Goal: Transaction & Acquisition: Purchase product/service

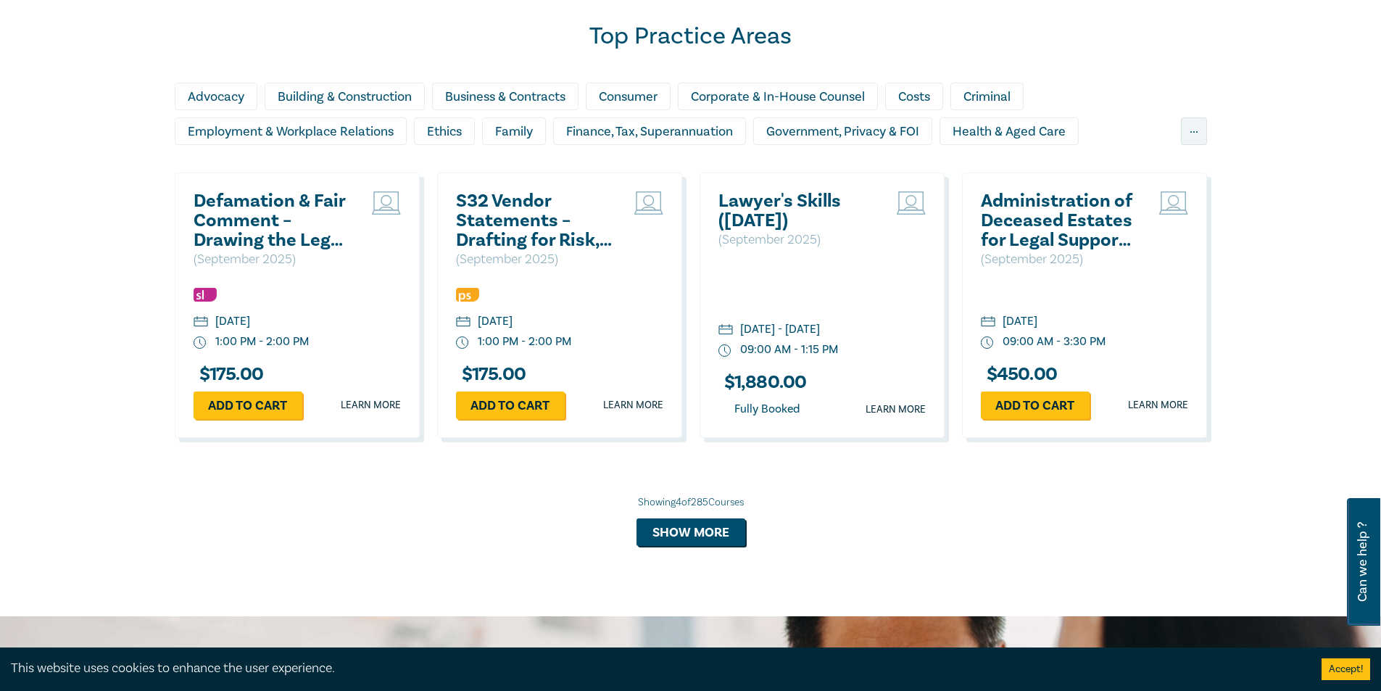
scroll to position [978, 0]
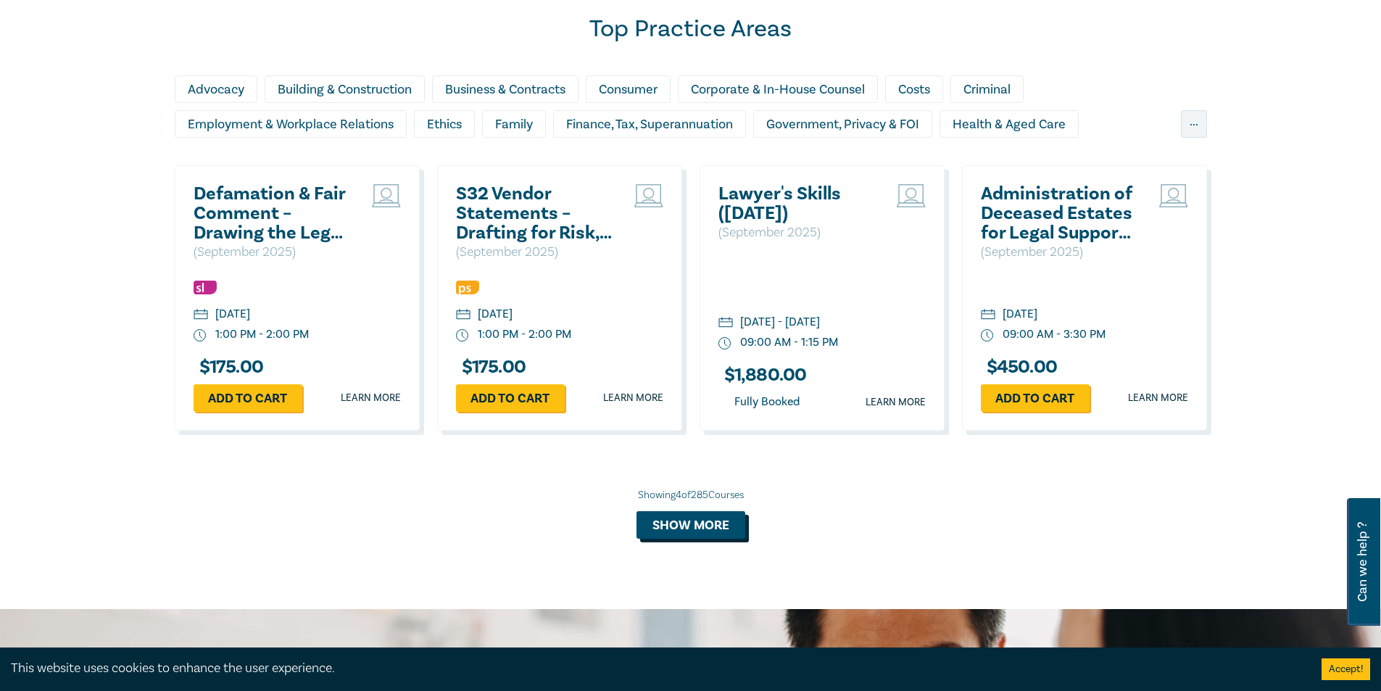
click at [706, 531] on button "Show more" at bounding box center [690, 525] width 109 height 28
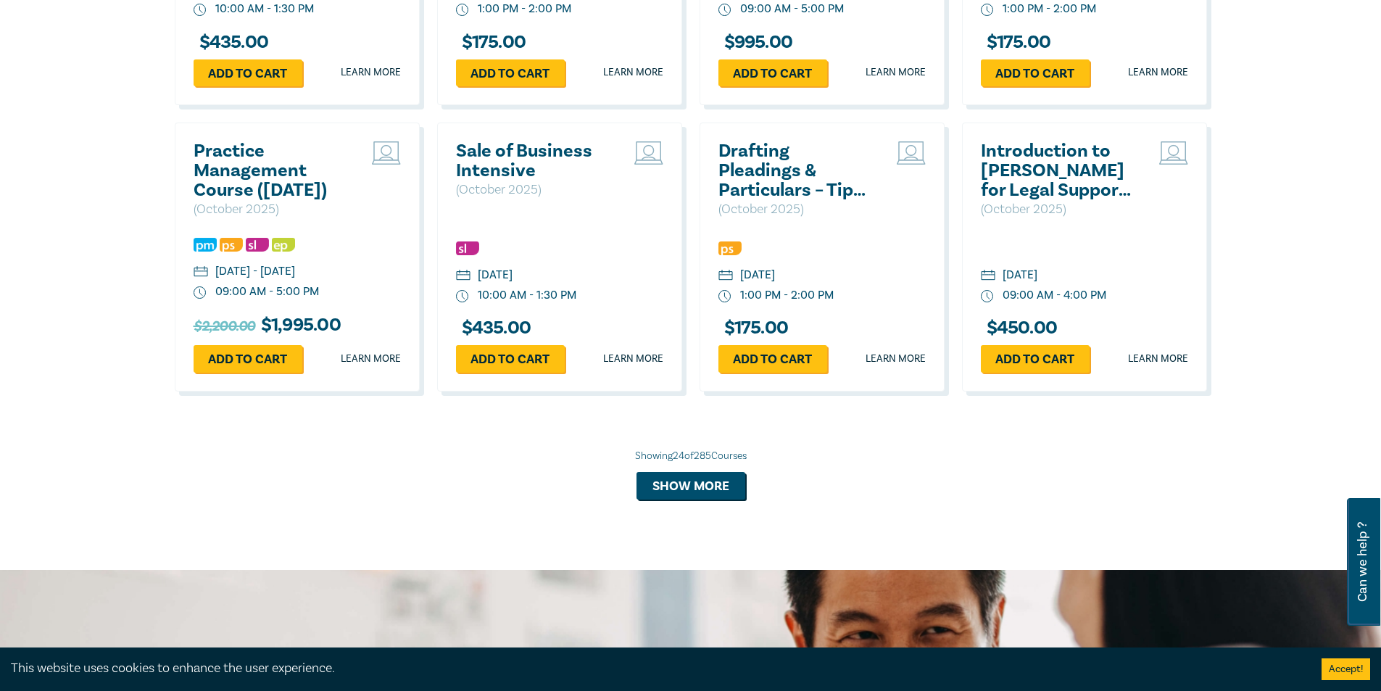
scroll to position [2442, 0]
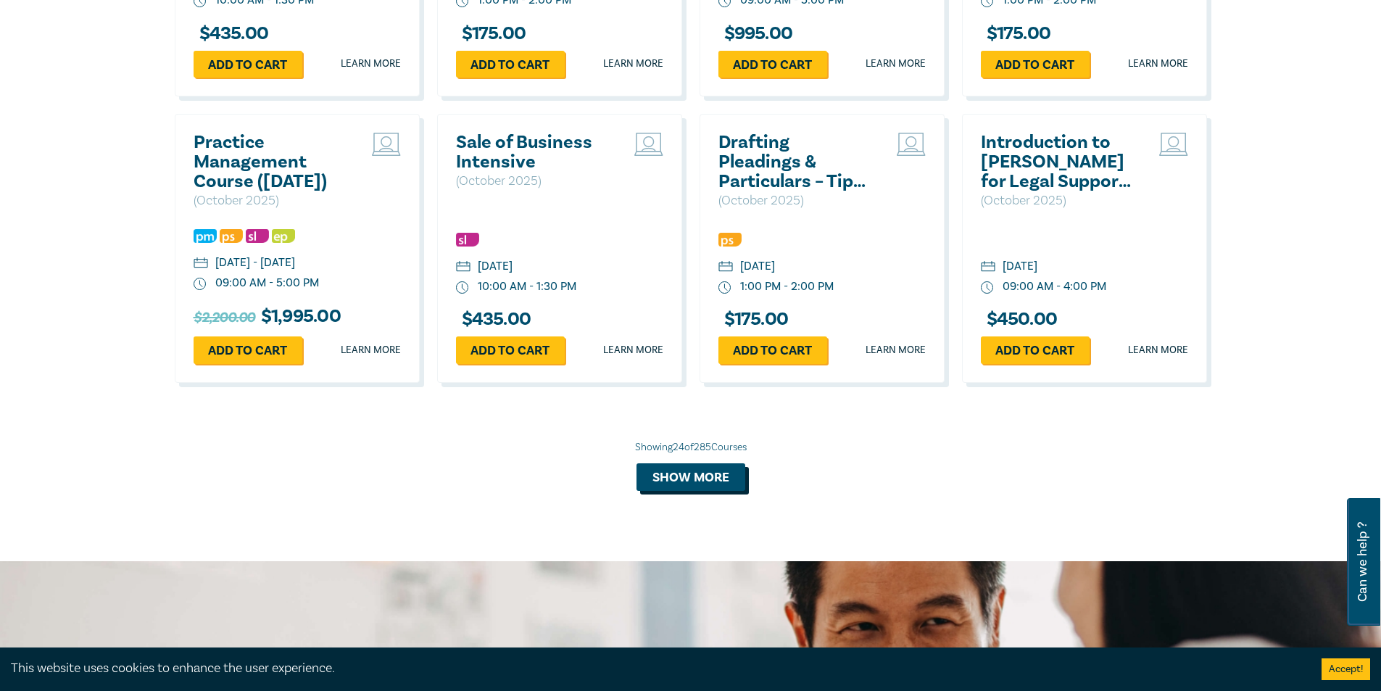
click at [698, 487] on button "Show more" at bounding box center [690, 477] width 109 height 28
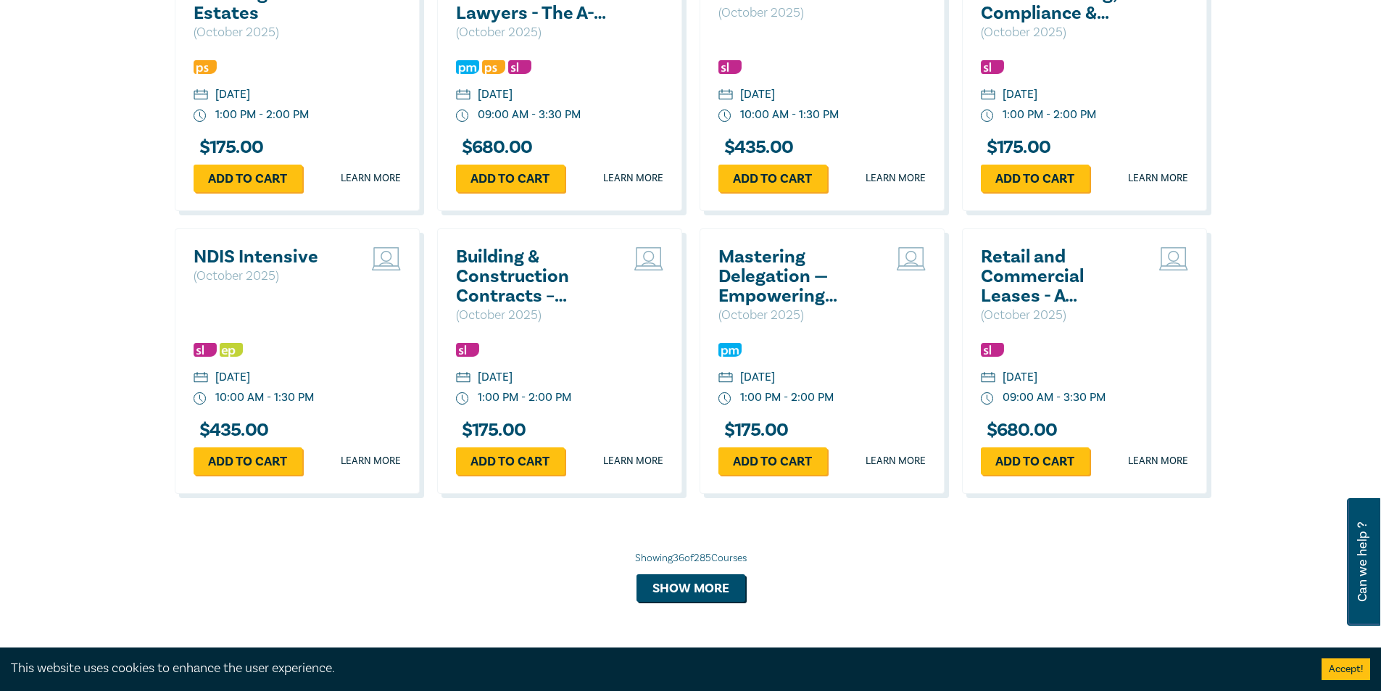
scroll to position [3492, 0]
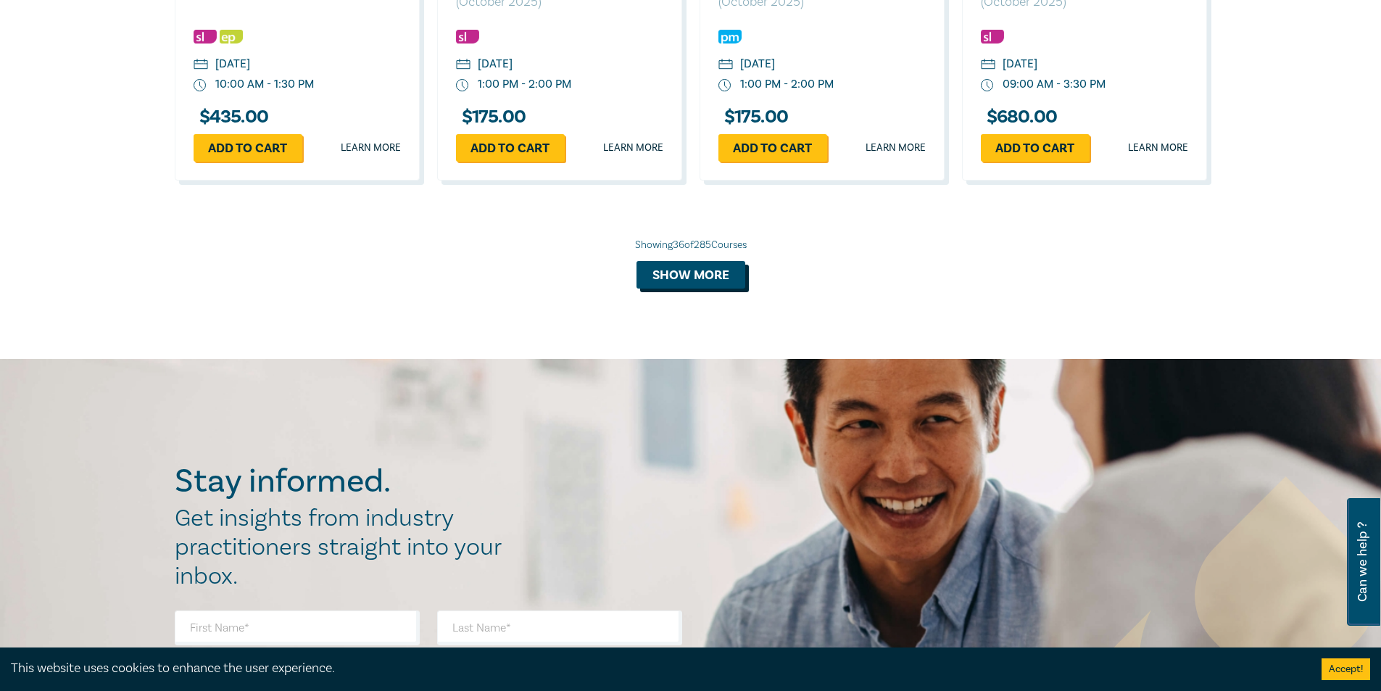
click at [709, 288] on button "Show more" at bounding box center [690, 275] width 109 height 28
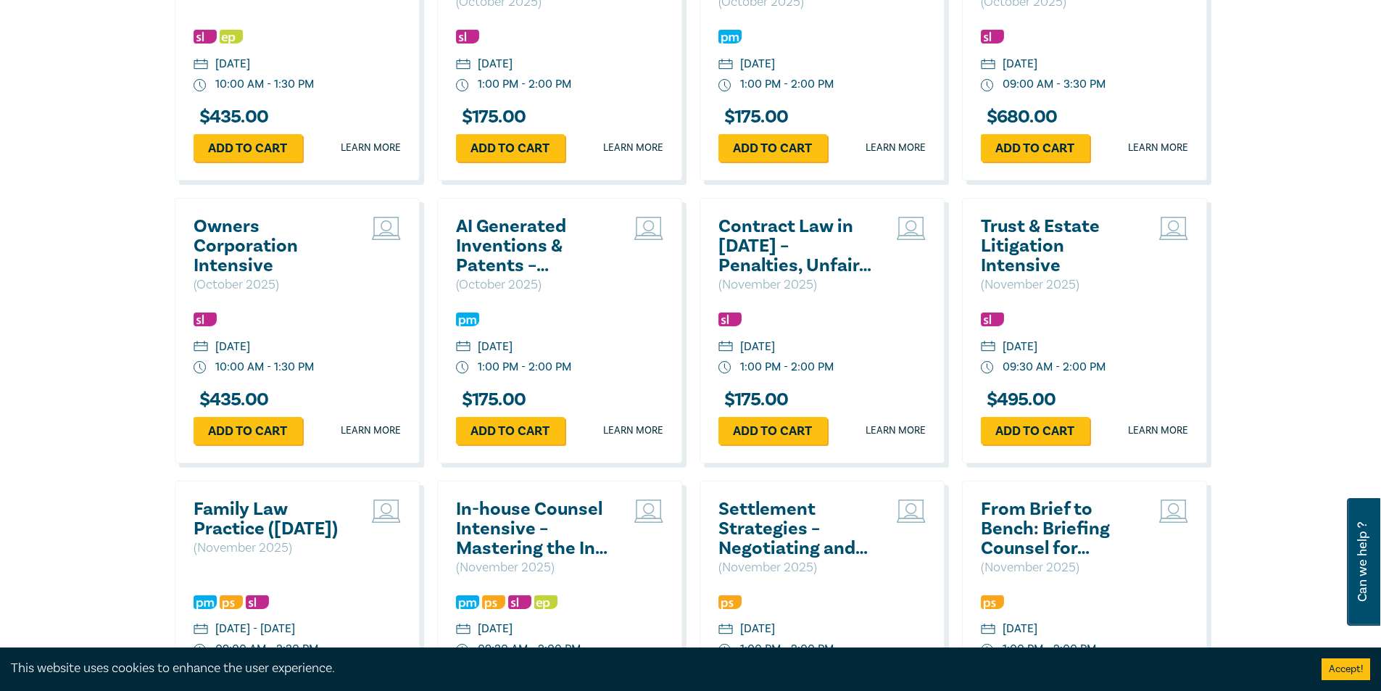
click at [759, 266] on h2 "Contract Law in [DATE] – Penalties, Unfair Terms & Unconscionable Conduct" at bounding box center [796, 246] width 156 height 59
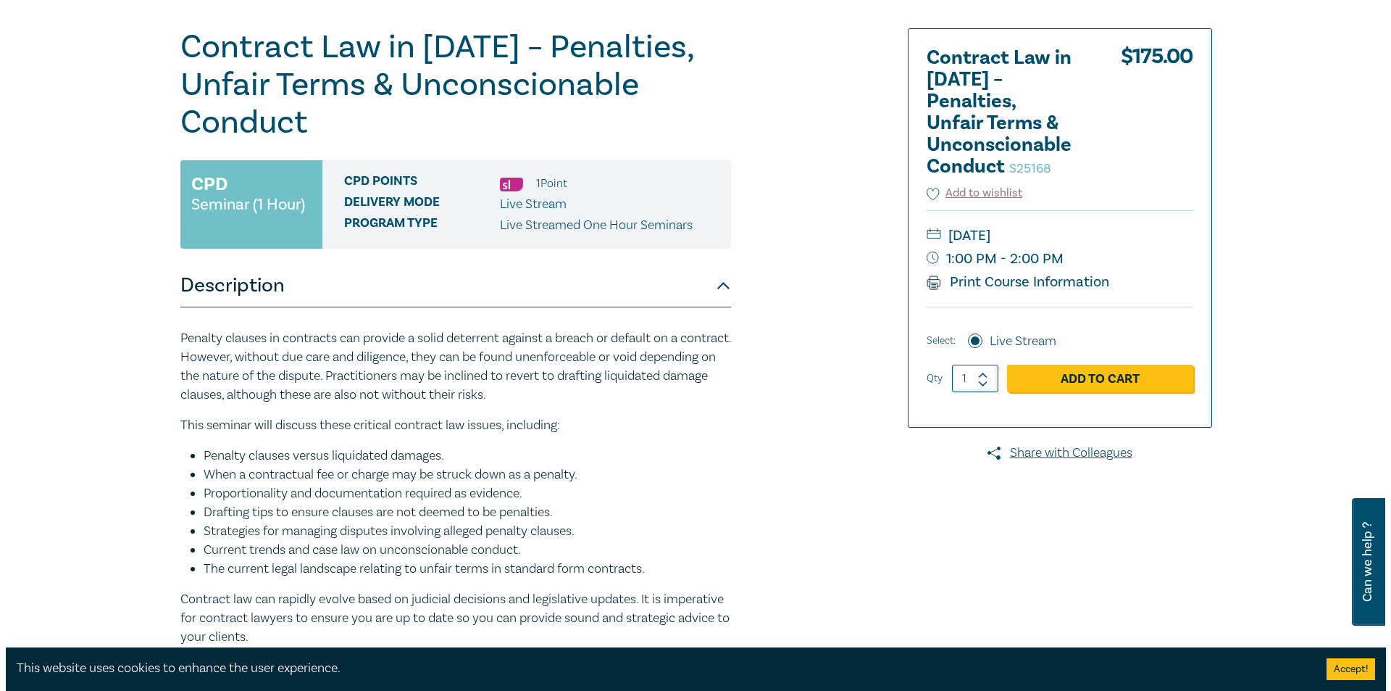
scroll to position [164, 0]
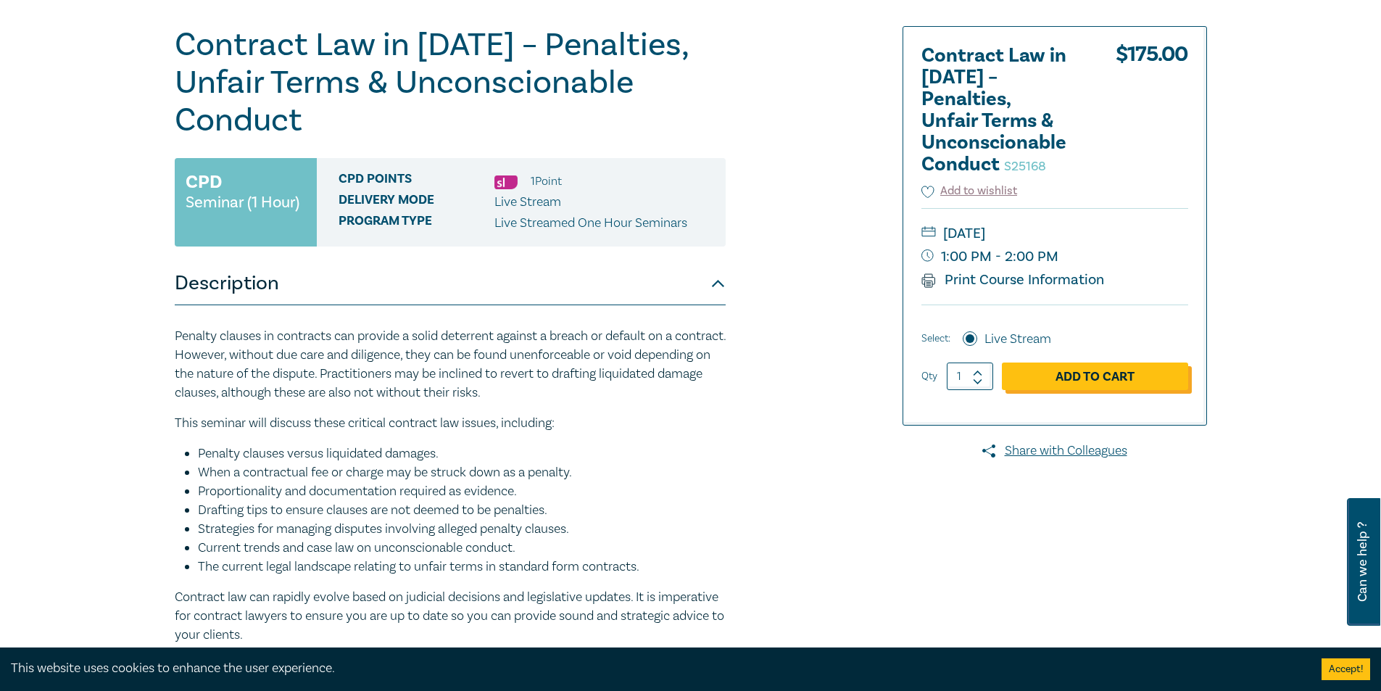
click at [1081, 376] on link "Add to Cart" at bounding box center [1095, 376] width 186 height 28
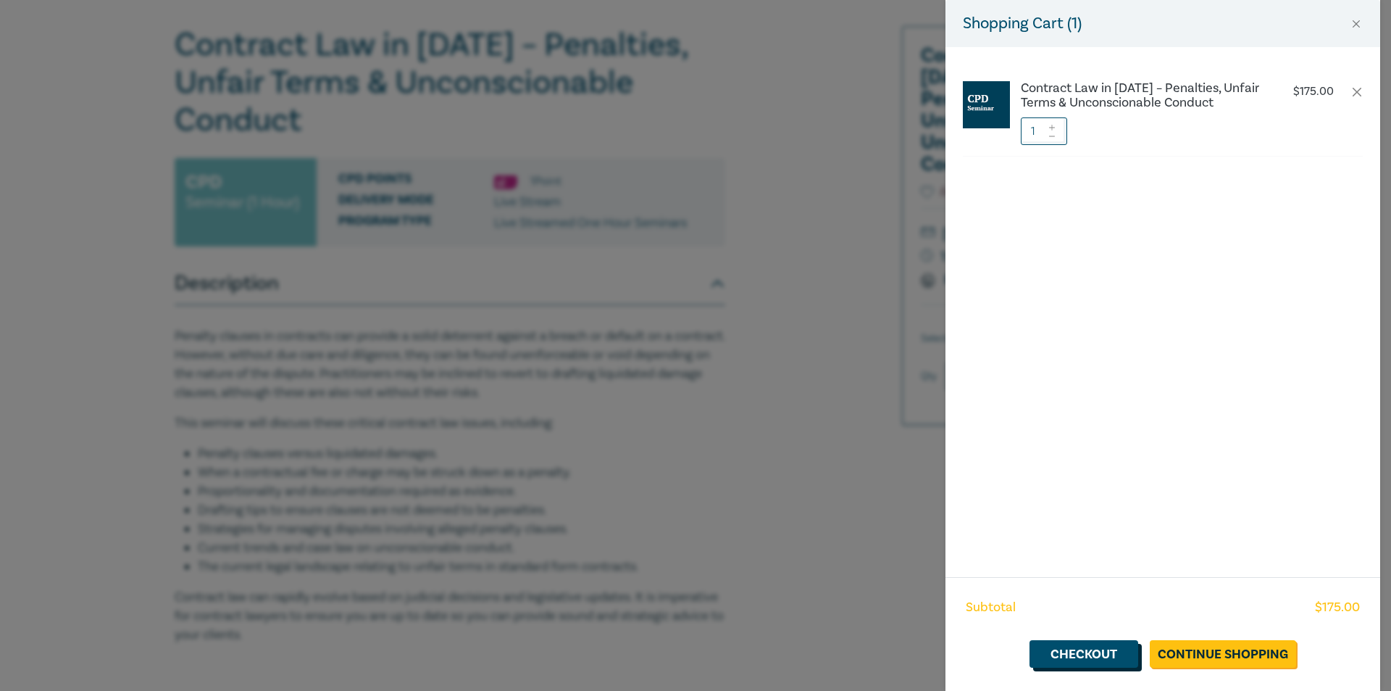
click at [1110, 651] on link "Checkout" at bounding box center [1084, 654] width 109 height 28
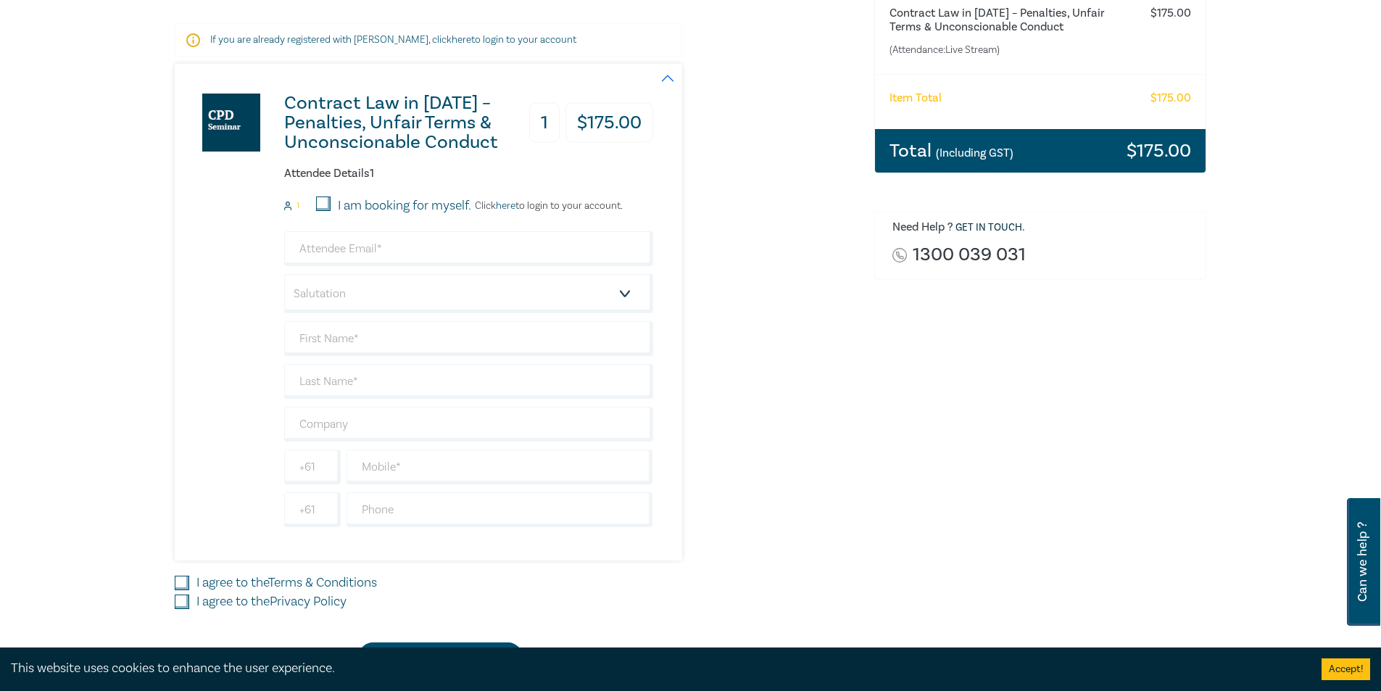
scroll to position [262, 0]
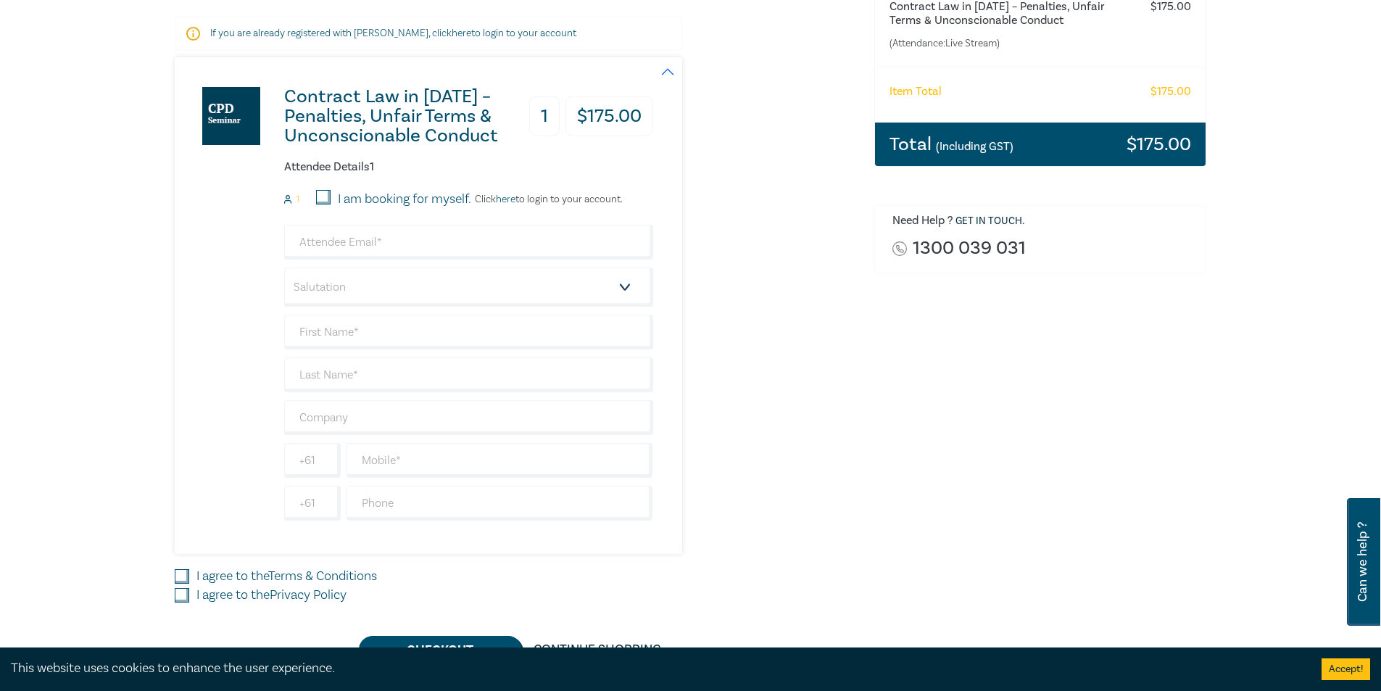
click at [321, 193] on input "I am booking for myself." at bounding box center [323, 197] width 14 height 14
checkbox input "true"
click at [495, 253] on input "email" at bounding box center [468, 242] width 369 height 35
type input "[EMAIL_ADDRESS][DOMAIN_NAME]"
type input "[PERSON_NAME]"
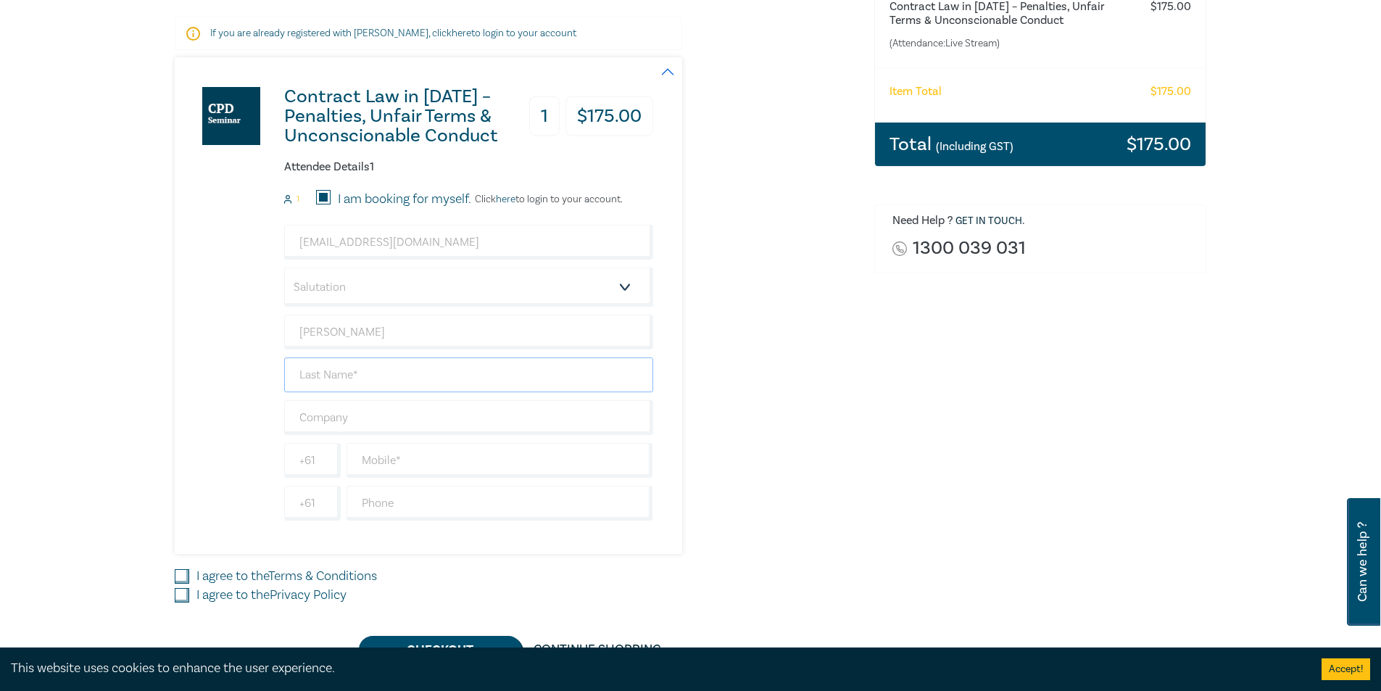
type input "Wain"
type input "[PERSON_NAME] & Associates Lawyers Pty Ltd - [GEOGRAPHIC_DATA], [GEOGRAPHIC_DAT…"
type input "98228588"
type input "[GEOGRAPHIC_DATA]"
drag, startPoint x: 372, startPoint y: 338, endPoint x: 242, endPoint y: 337, distance: 130.4
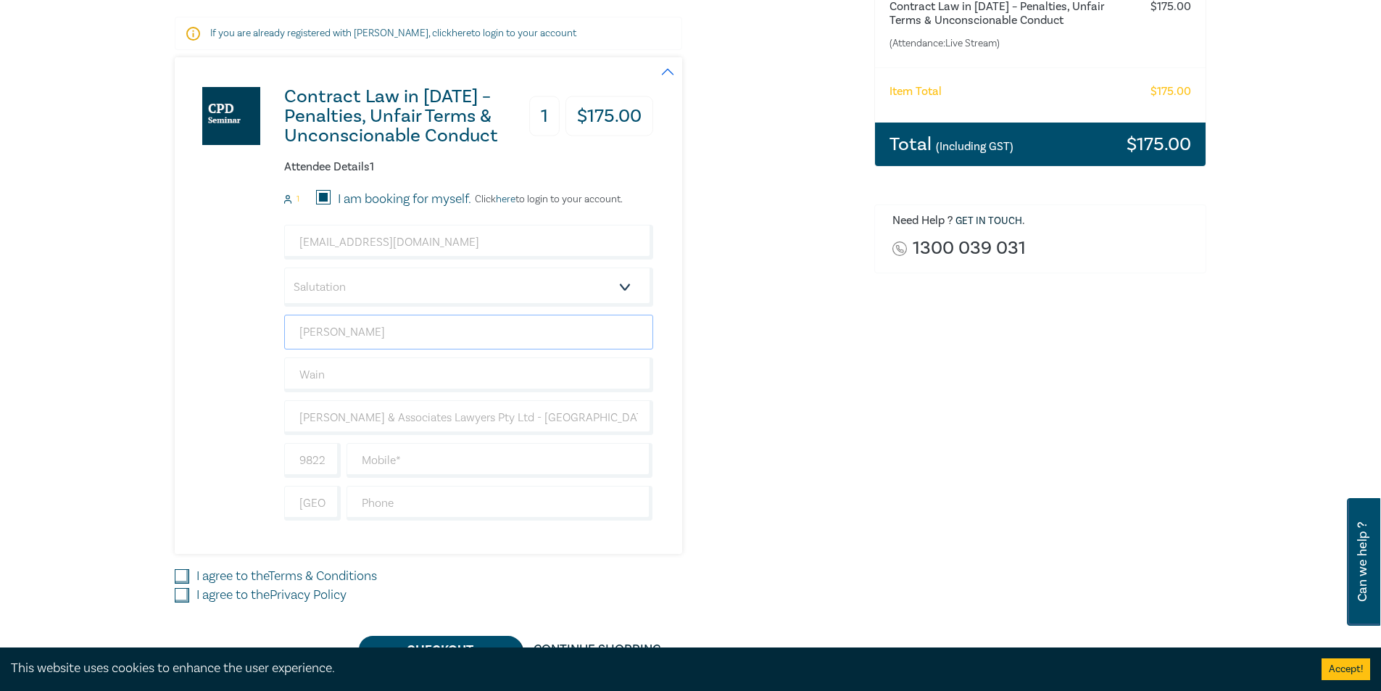
click at [242, 337] on div "Contract Law in [DATE] – Penalties, Unfair Terms & Unconscionable Conduct 1 $ 1…" at bounding box center [414, 305] width 478 height 496
click at [236, 335] on div "Contract Law in [DATE] – Penalties, Unfair Terms & Unconscionable Conduct 1 $ 1…" at bounding box center [414, 305] width 478 height 496
drag, startPoint x: 359, startPoint y: 370, endPoint x: 212, endPoint y: 372, distance: 147.1
click at [212, 372] on div "Contract Law in [DATE] – Penalties, Unfair Terms & Unconscionable Conduct 1 $ 1…" at bounding box center [414, 305] width 478 height 496
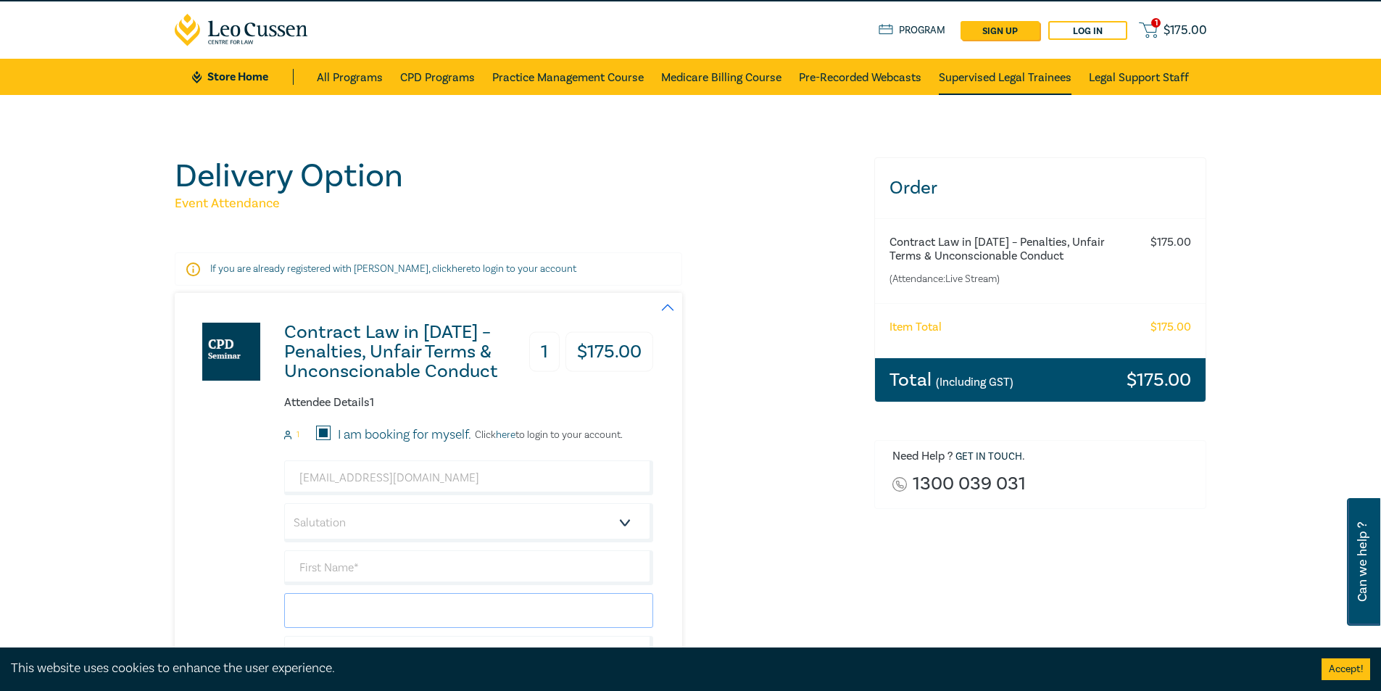
scroll to position [0, 0]
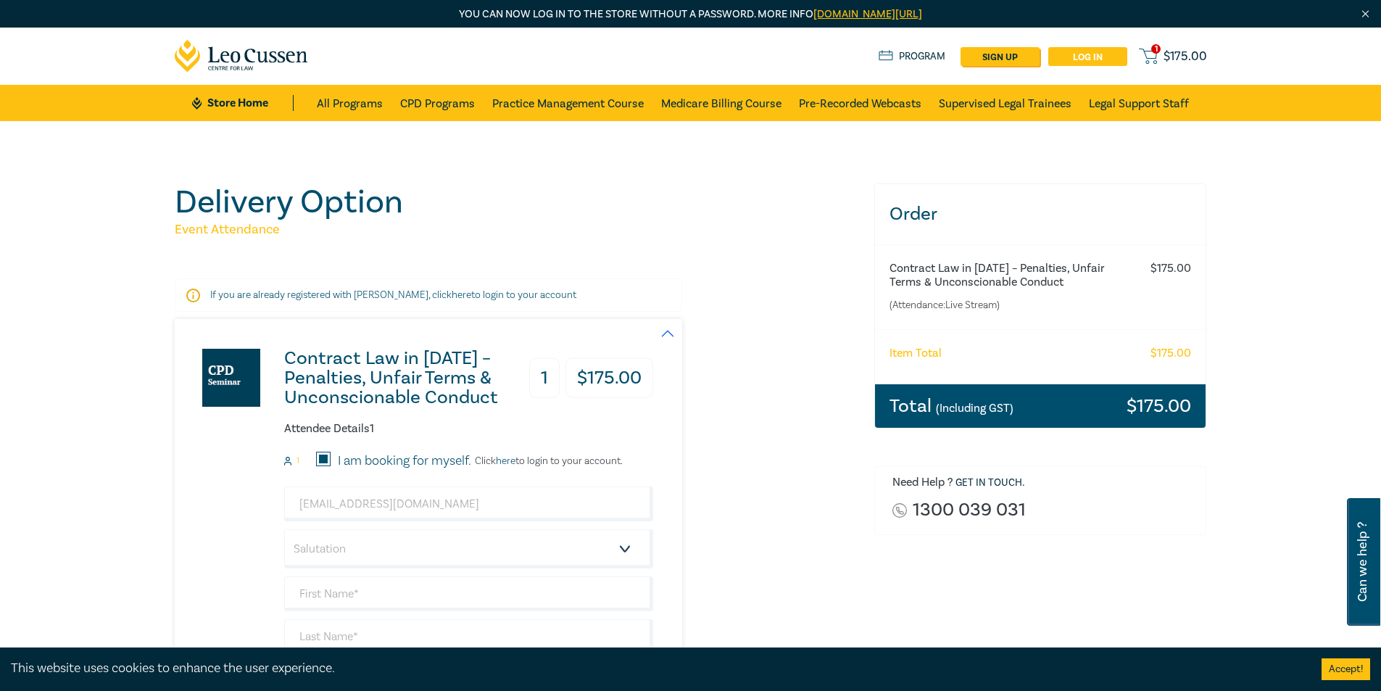
click at [1088, 57] on link "Log in" at bounding box center [1087, 56] width 79 height 19
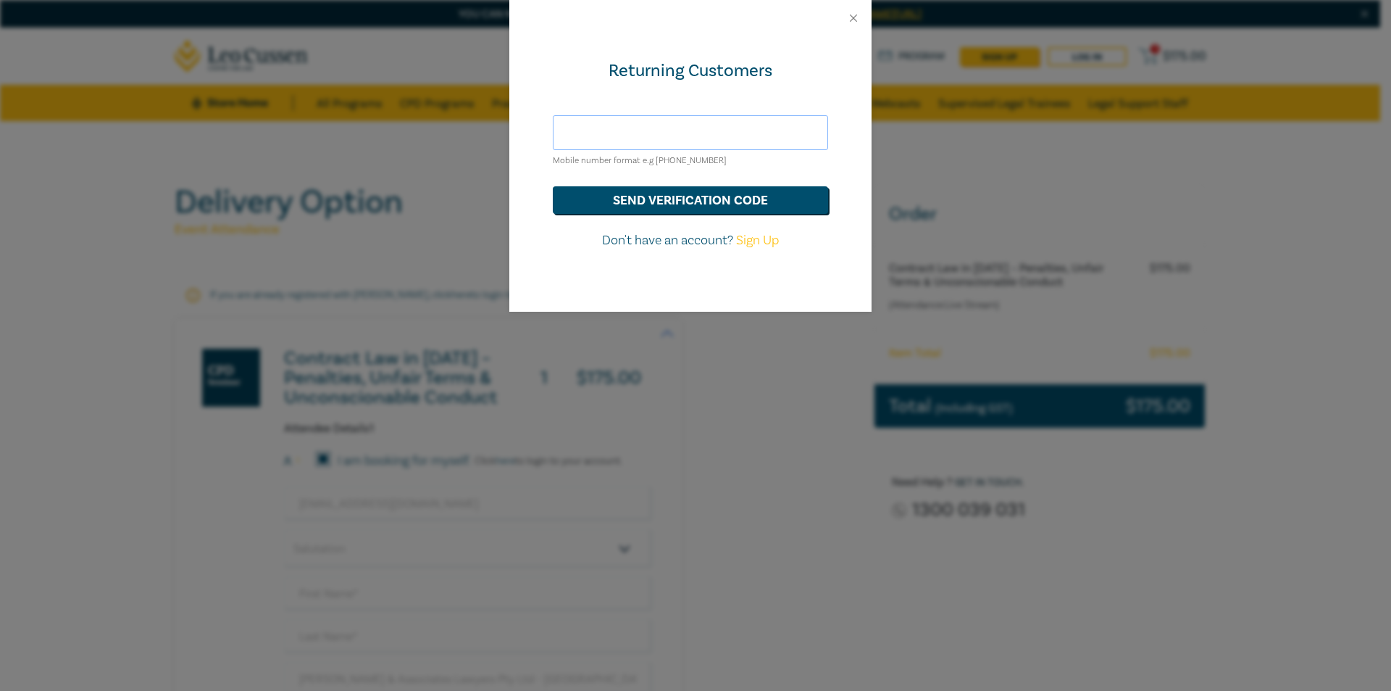
click at [678, 132] on input "text" at bounding box center [690, 132] width 275 height 35
click at [745, 265] on div "Returning Customers Mobile number format e.g [PHONE_NUMBER] send verification c…" at bounding box center [690, 173] width 362 height 275
click at [855, 16] on button "Close" at bounding box center [853, 18] width 13 height 13
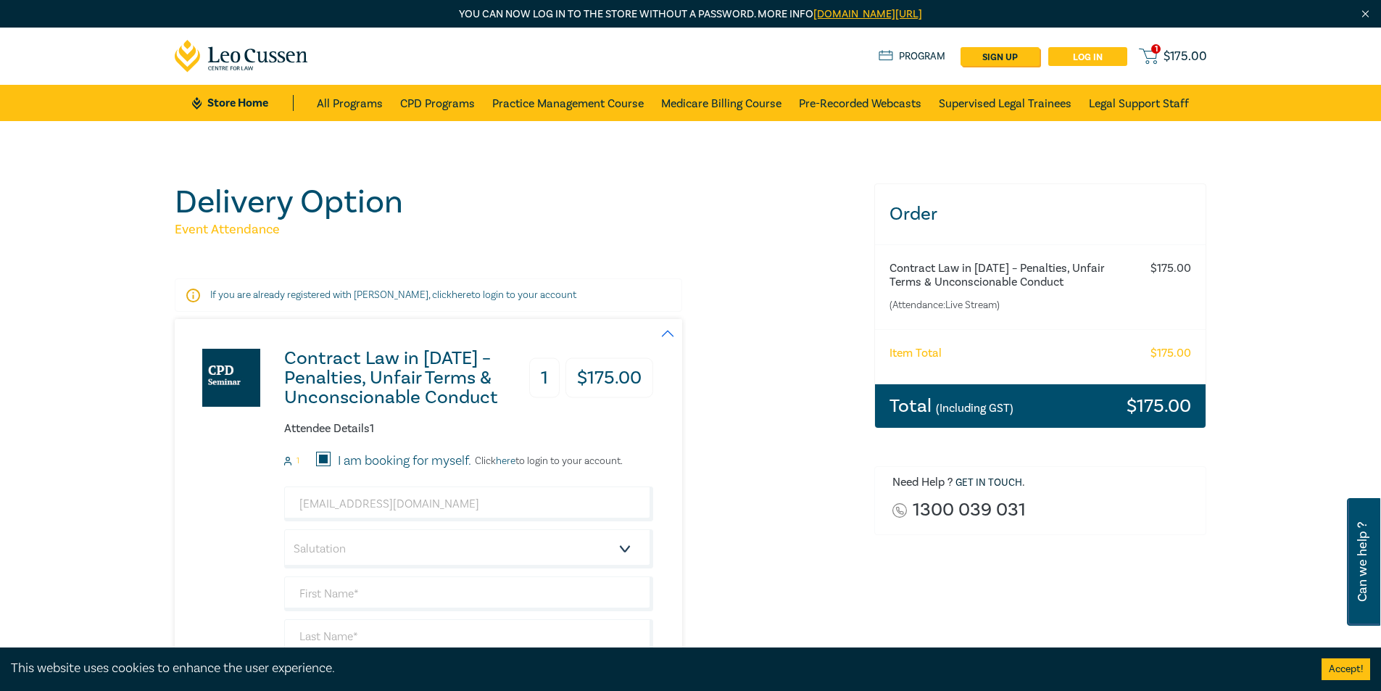
click at [1093, 56] on link "Log in" at bounding box center [1087, 56] width 79 height 19
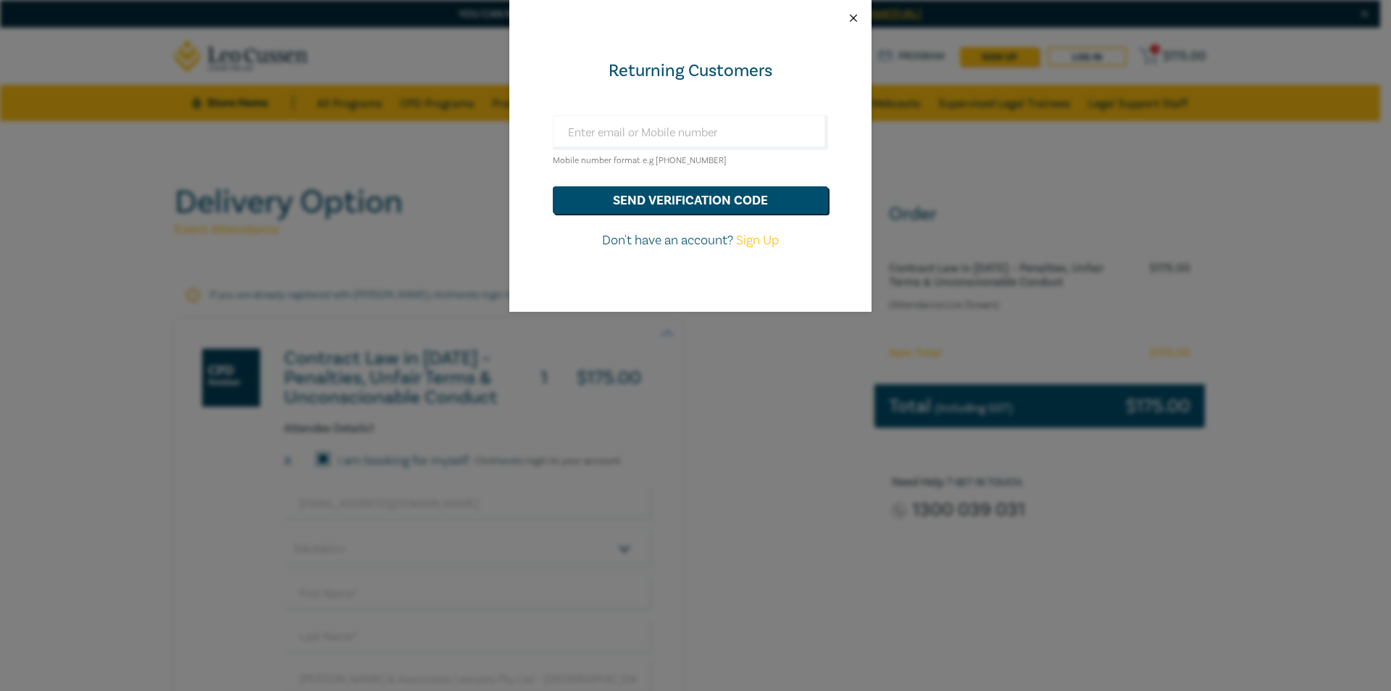
click at [857, 16] on button "Close" at bounding box center [853, 18] width 13 height 13
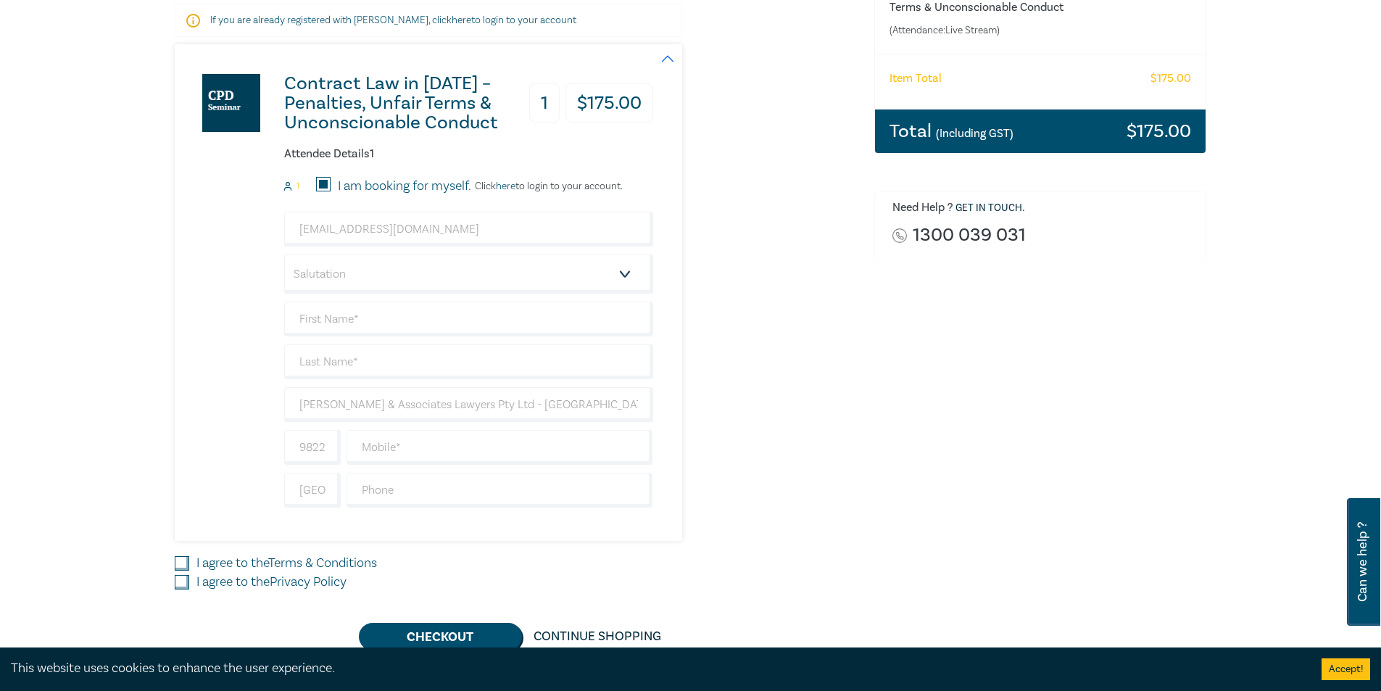
scroll to position [279, 0]
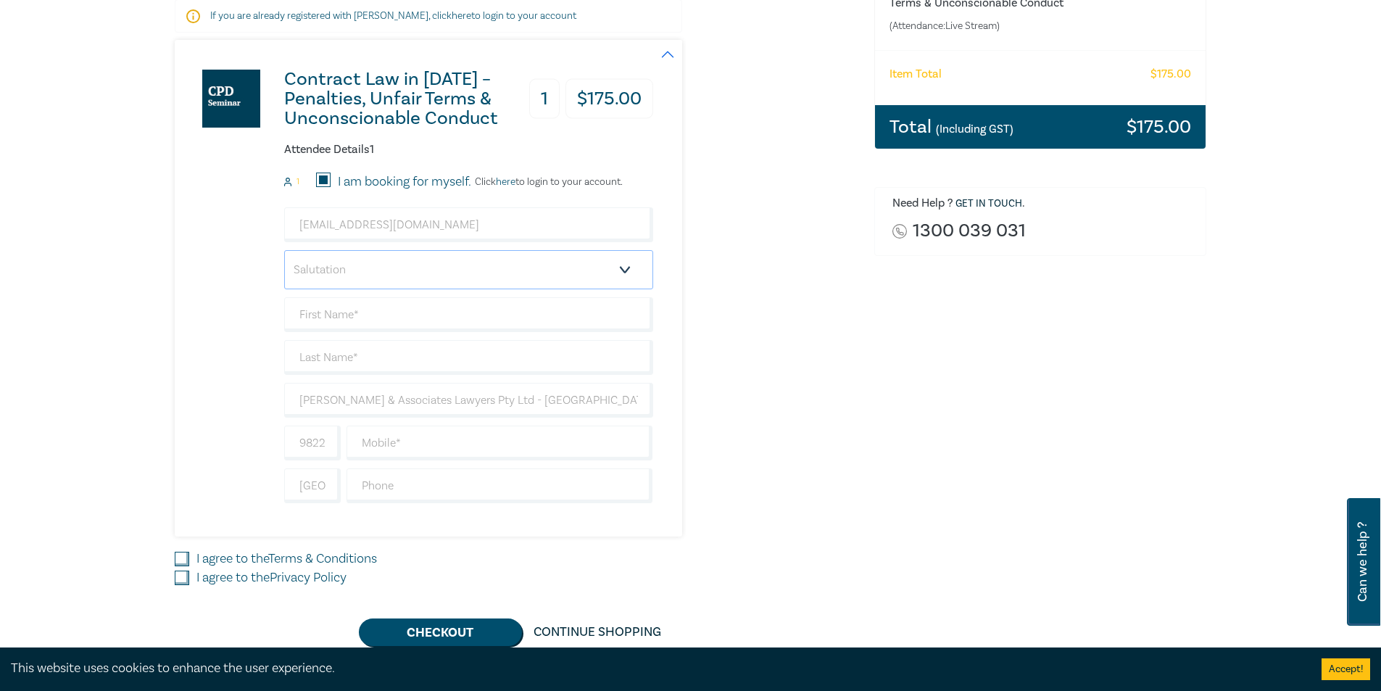
click at [372, 274] on select "Salutation Mr. Mrs. Ms. Miss Dr. Prof. Other" at bounding box center [468, 269] width 369 height 39
select select "Ms."
click at [284, 250] on select "Salutation Mr. Mrs. Ms. Miss Dr. Prof. Other" at bounding box center [468, 269] width 369 height 39
drag, startPoint x: 329, startPoint y: 319, endPoint x: 330, endPoint y: 312, distance: 7.4
click at [333, 318] on input "text" at bounding box center [468, 314] width 369 height 35
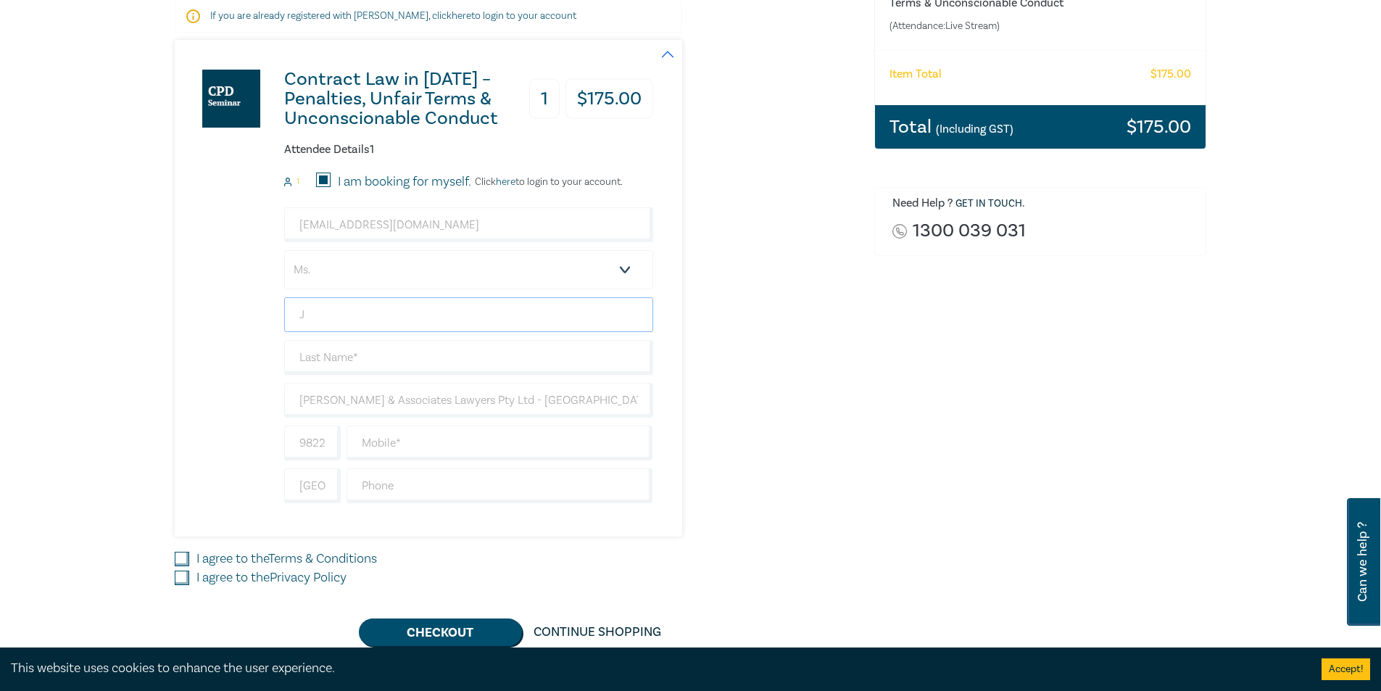
type input "J"
click at [310, 270] on select "Salutation Mr. Mrs. Ms. Miss Dr. Prof. Other" at bounding box center [468, 269] width 369 height 39
select select "Mr."
click at [284, 250] on select "Salutation Mr. Mrs. Ms. Miss Dr. Prof. Other" at bounding box center [468, 269] width 369 height 39
click at [353, 296] on div "[EMAIL_ADDRESS][DOMAIN_NAME] Salutation Mr. Mrs. Ms. Miss Dr. Prof. Other J [PE…" at bounding box center [468, 355] width 369 height 296
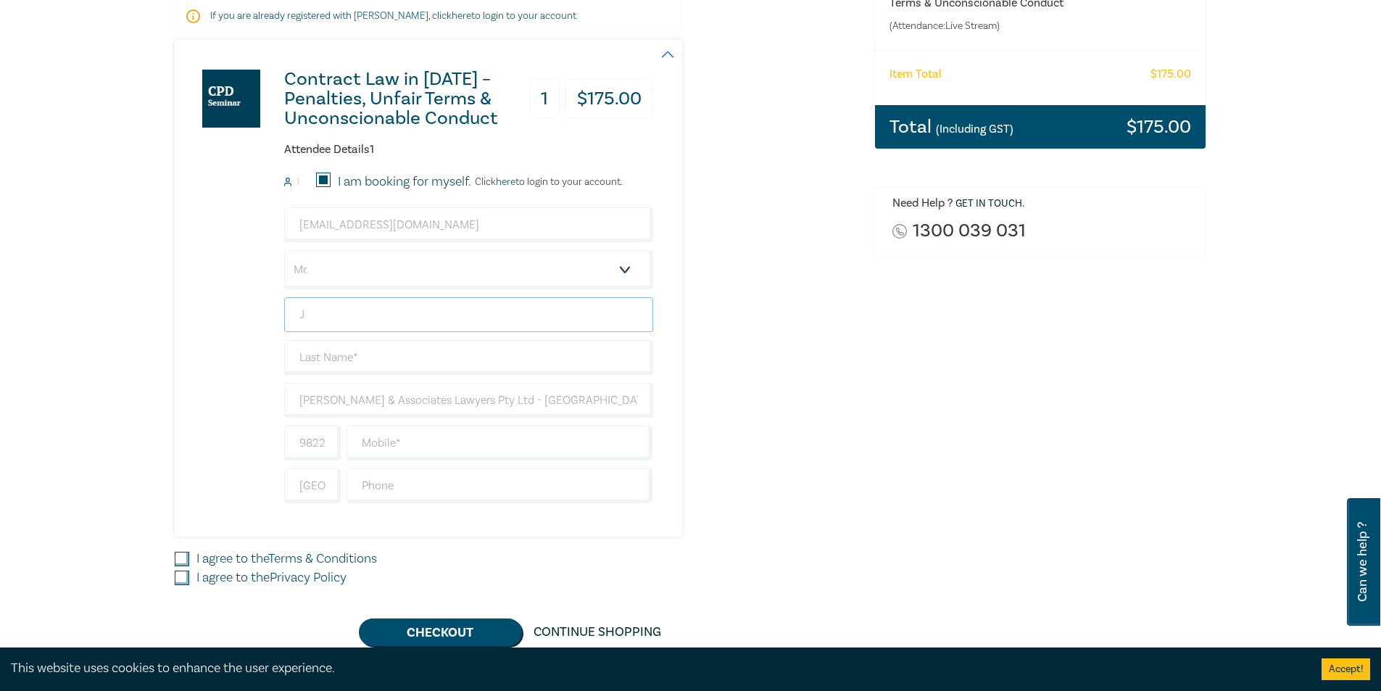
click at [351, 312] on input "J" at bounding box center [468, 314] width 369 height 35
type input "Jack"
type input "[PERSON_NAME]"
click at [312, 444] on input "98228588" at bounding box center [312, 442] width 57 height 35
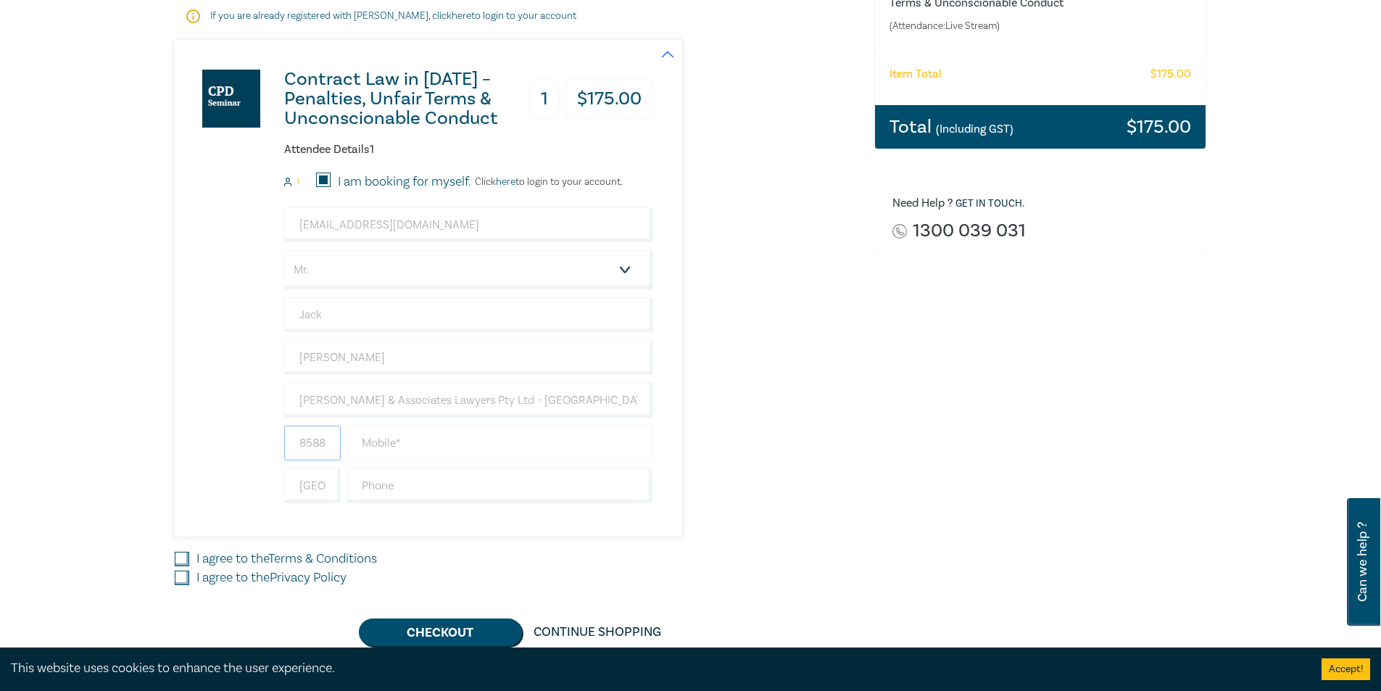
drag, startPoint x: 296, startPoint y: 445, endPoint x: 347, endPoint y: 444, distance: 50.7
click at [347, 444] on div "98228588" at bounding box center [468, 442] width 375 height 35
type input "+613"
type input "98228588"
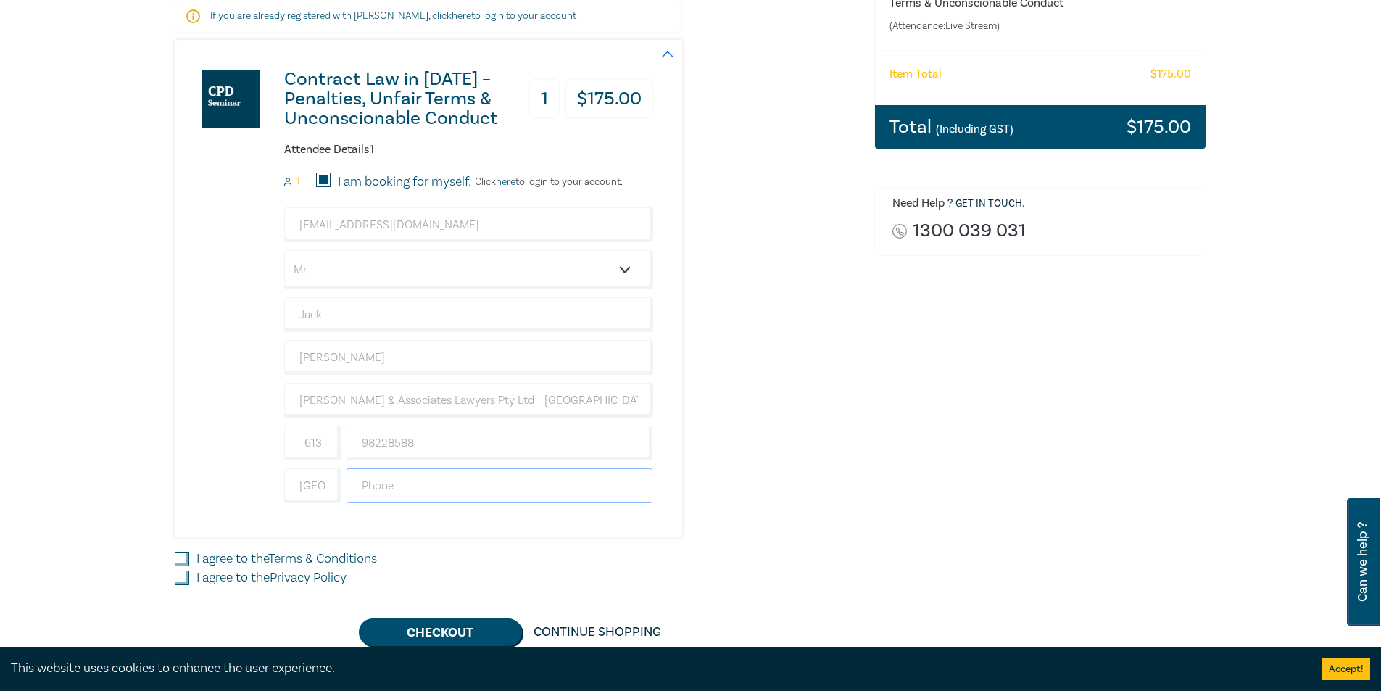
click at [374, 484] on input "text" at bounding box center [499, 485] width 307 height 35
click at [843, 480] on div "Contract Law in [DATE] – Penalties, Unfair Terms & Unconscionable Conduct 1 $ 1…" at bounding box center [516, 288] width 682 height 496
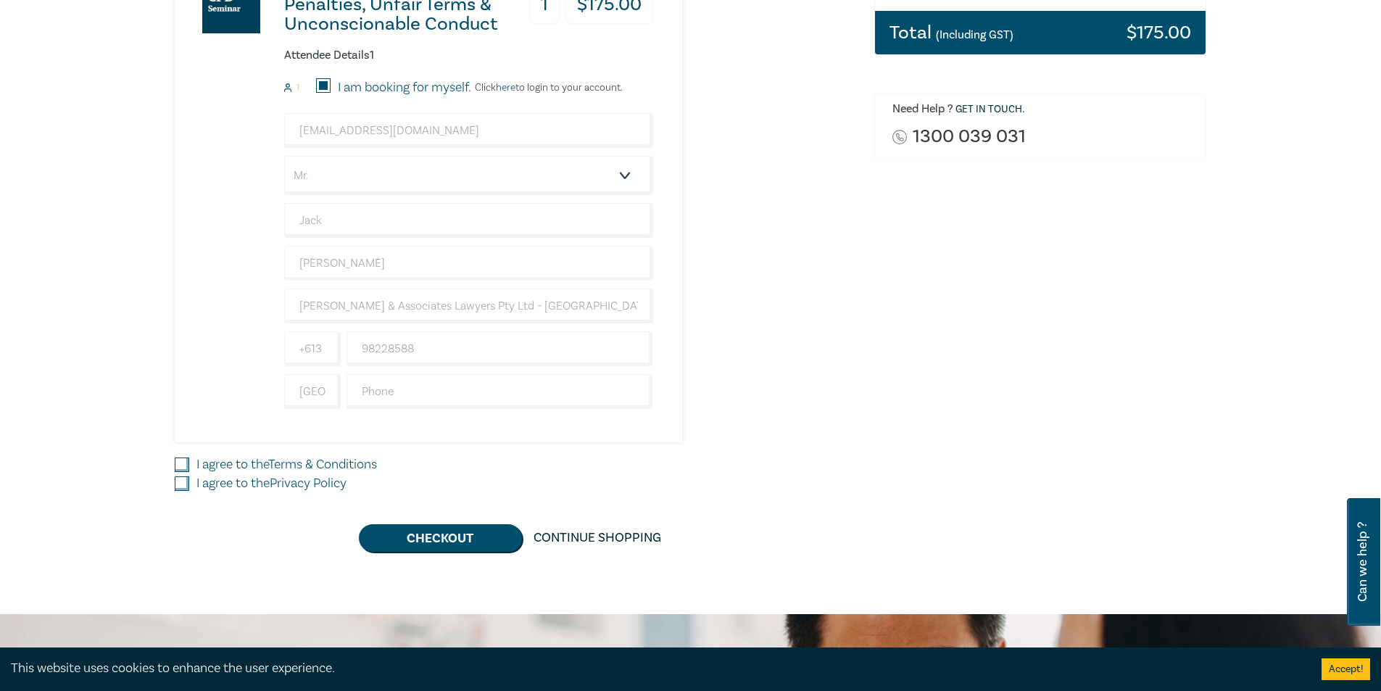
scroll to position [370, 0]
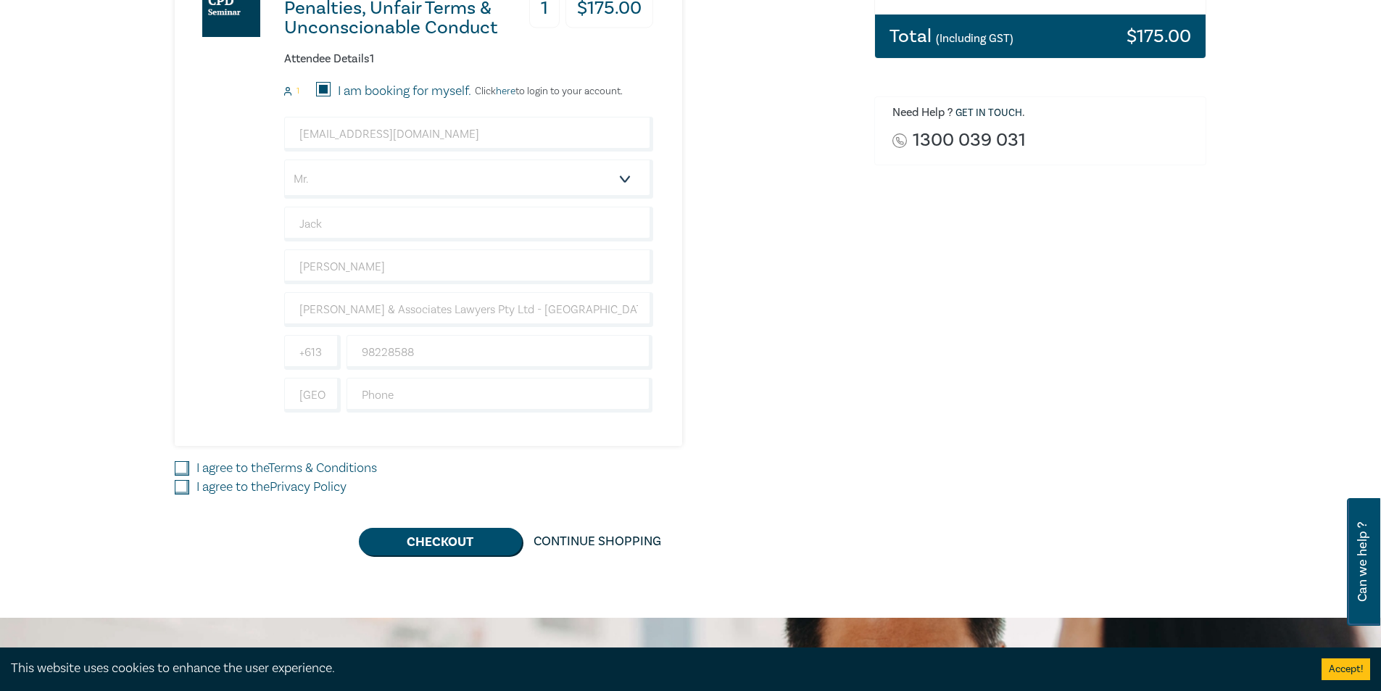
click at [181, 466] on input "I agree to the Terms & Conditions" at bounding box center [182, 468] width 14 height 14
checkbox input "true"
click at [182, 484] on input "I agree to the Privacy Policy" at bounding box center [182, 487] width 14 height 14
checkbox input "true"
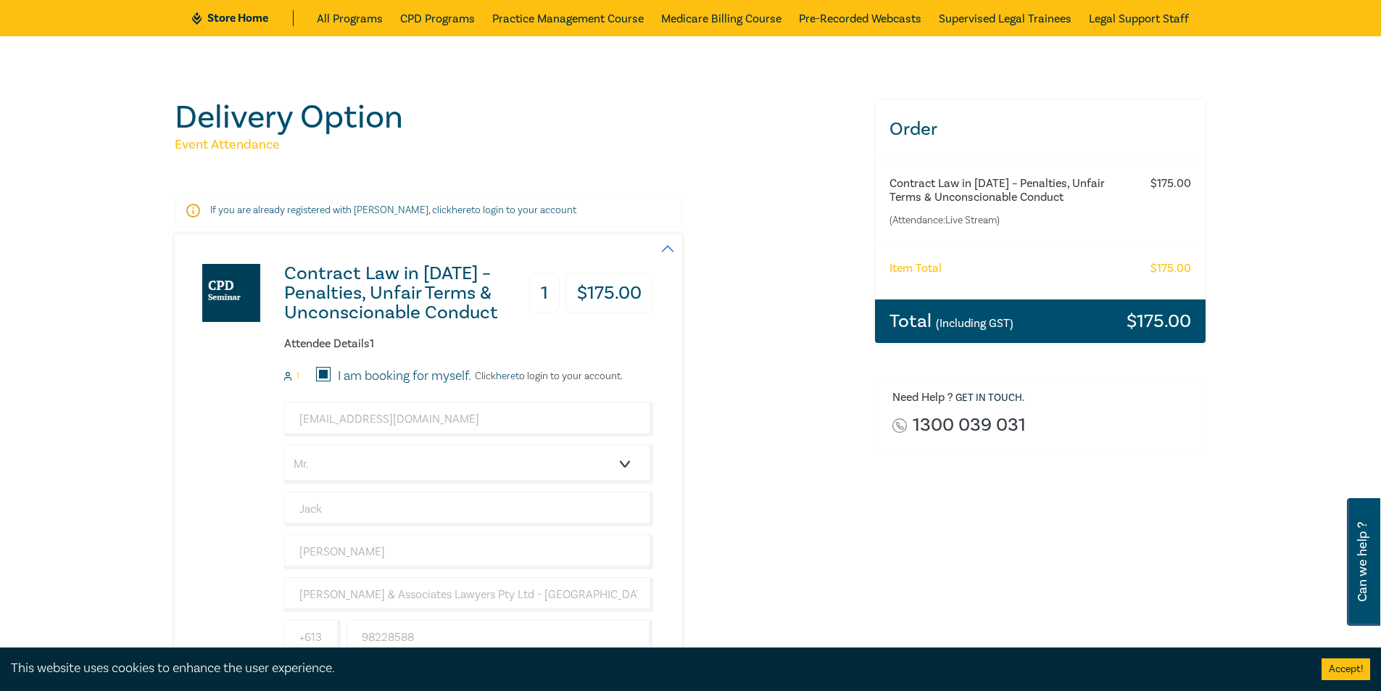
scroll to position [0, 0]
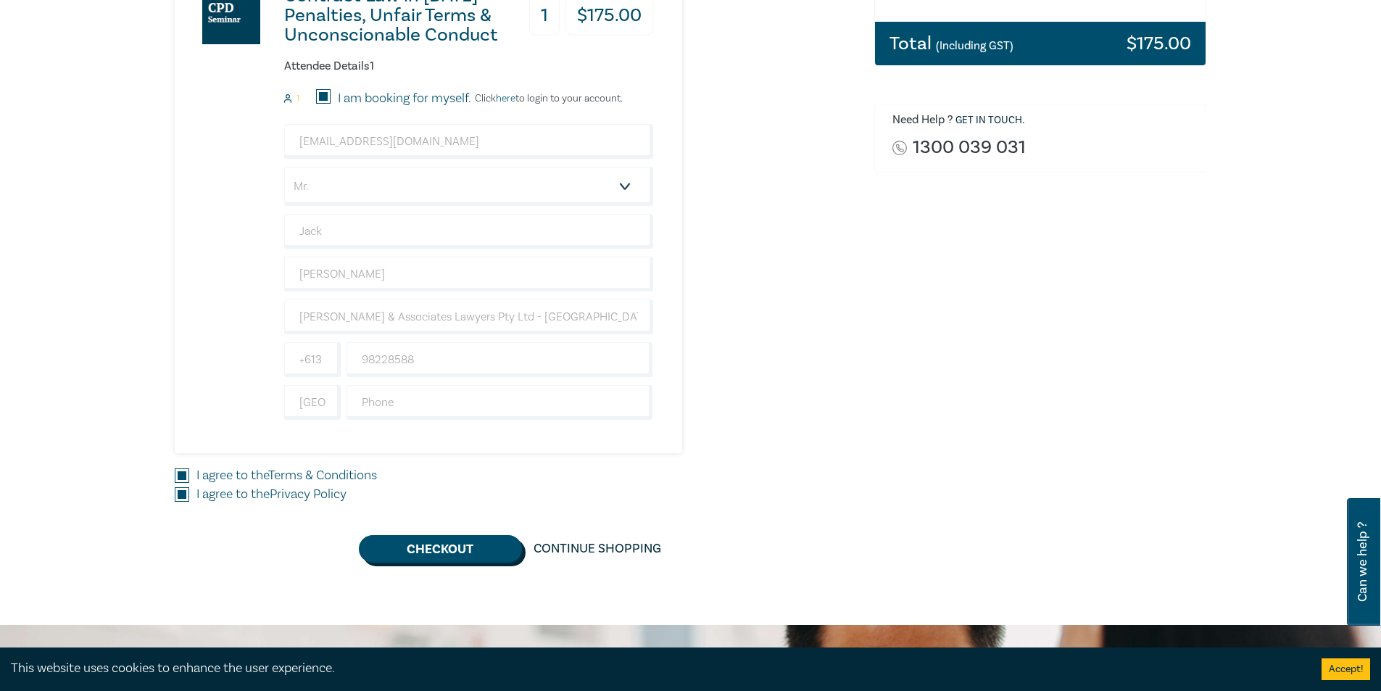
click at [472, 547] on button "Checkout" at bounding box center [440, 549] width 163 height 28
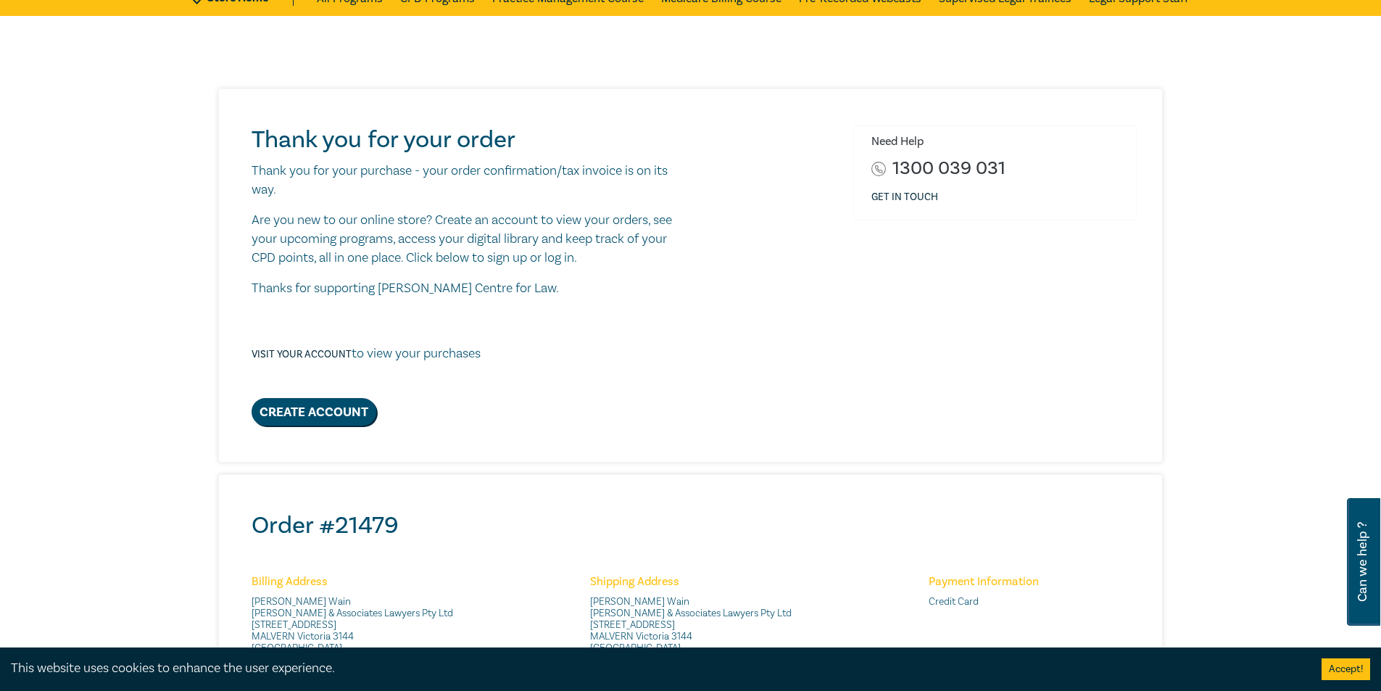
scroll to position [91, 0]
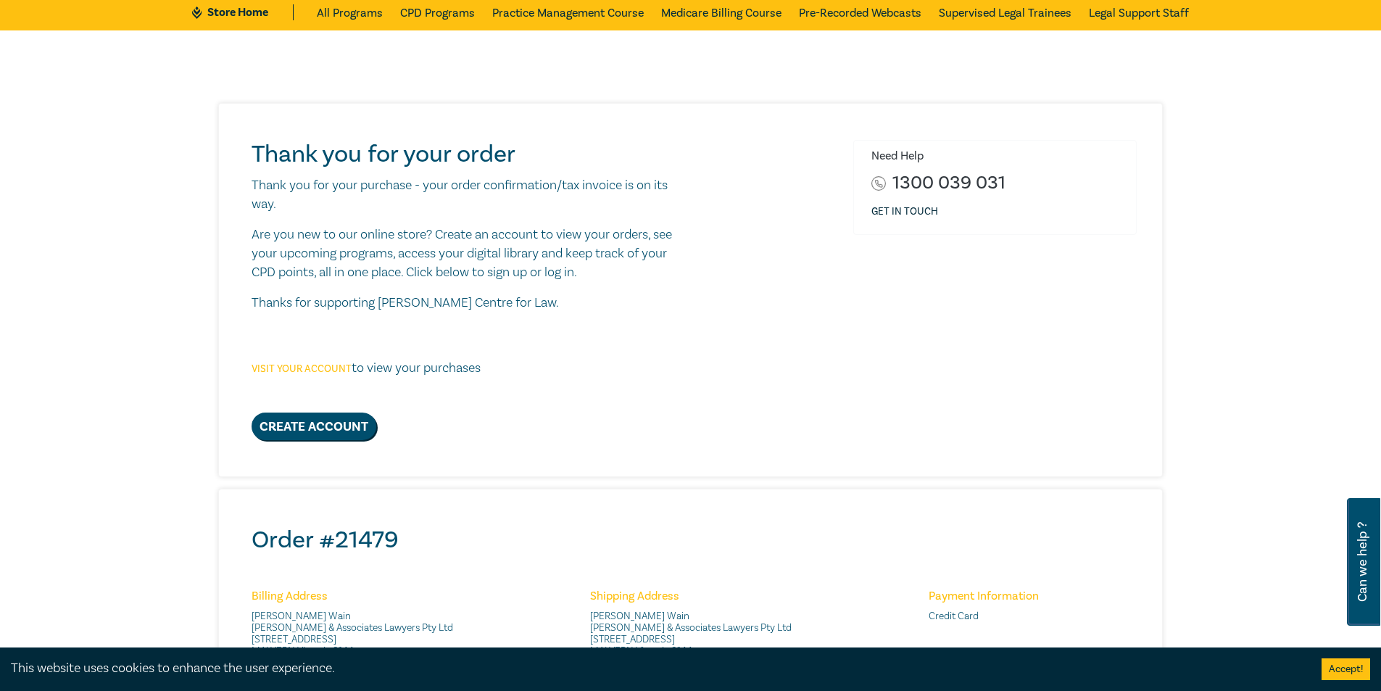
click at [299, 367] on link "Visit your account" at bounding box center [301, 368] width 100 height 13
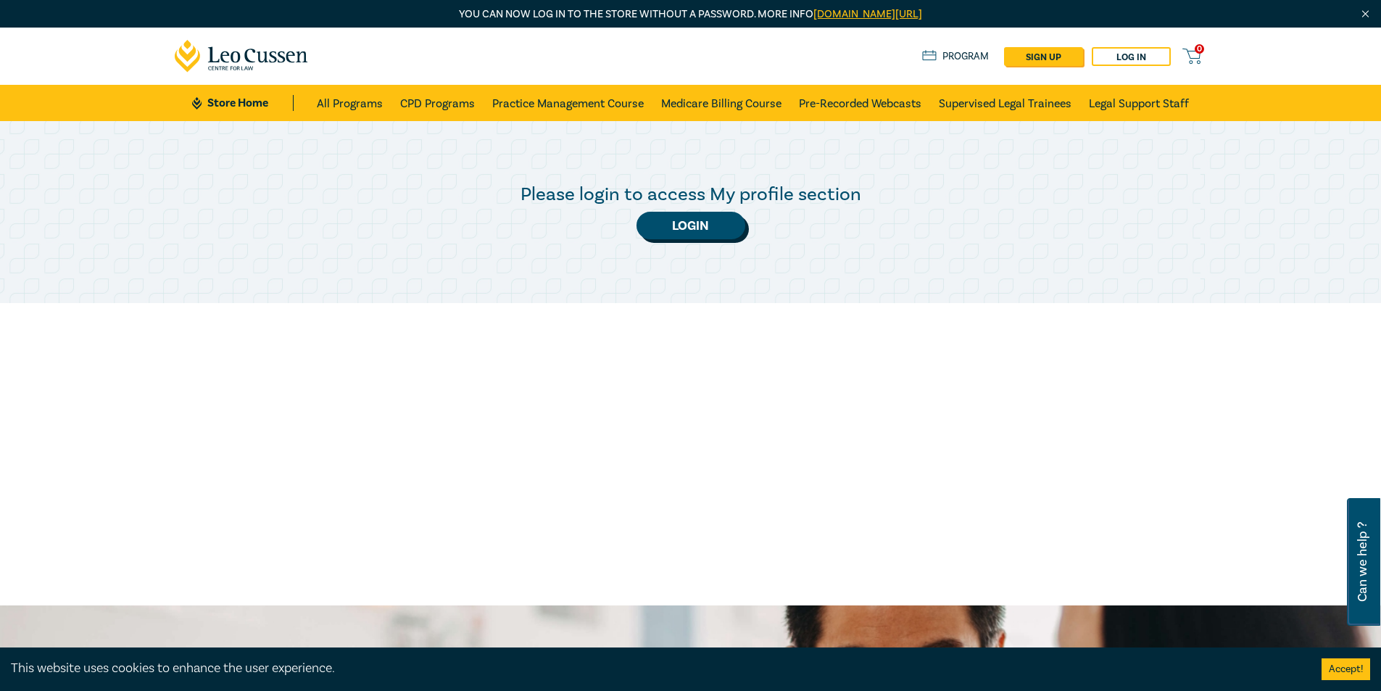
click at [704, 217] on link "Login" at bounding box center [690, 226] width 109 height 28
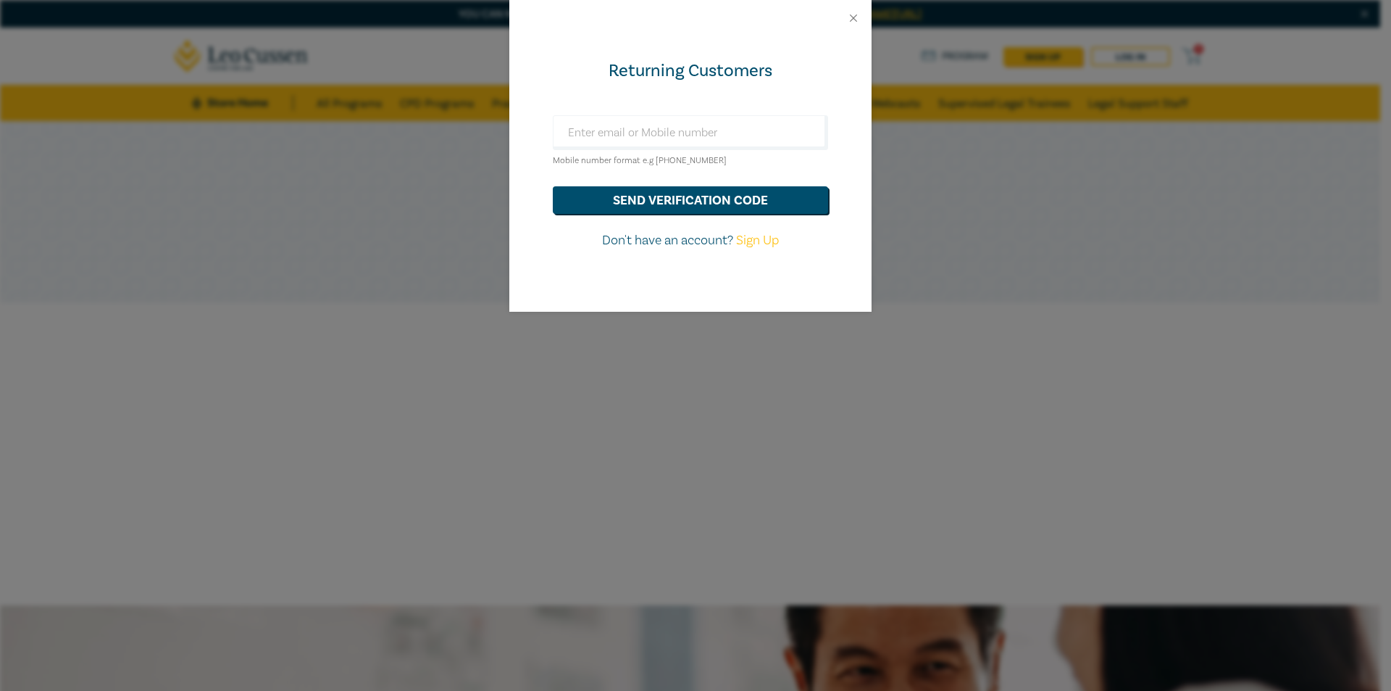
click at [747, 244] on link "Sign Up" at bounding box center [757, 240] width 43 height 17
select select "AU"
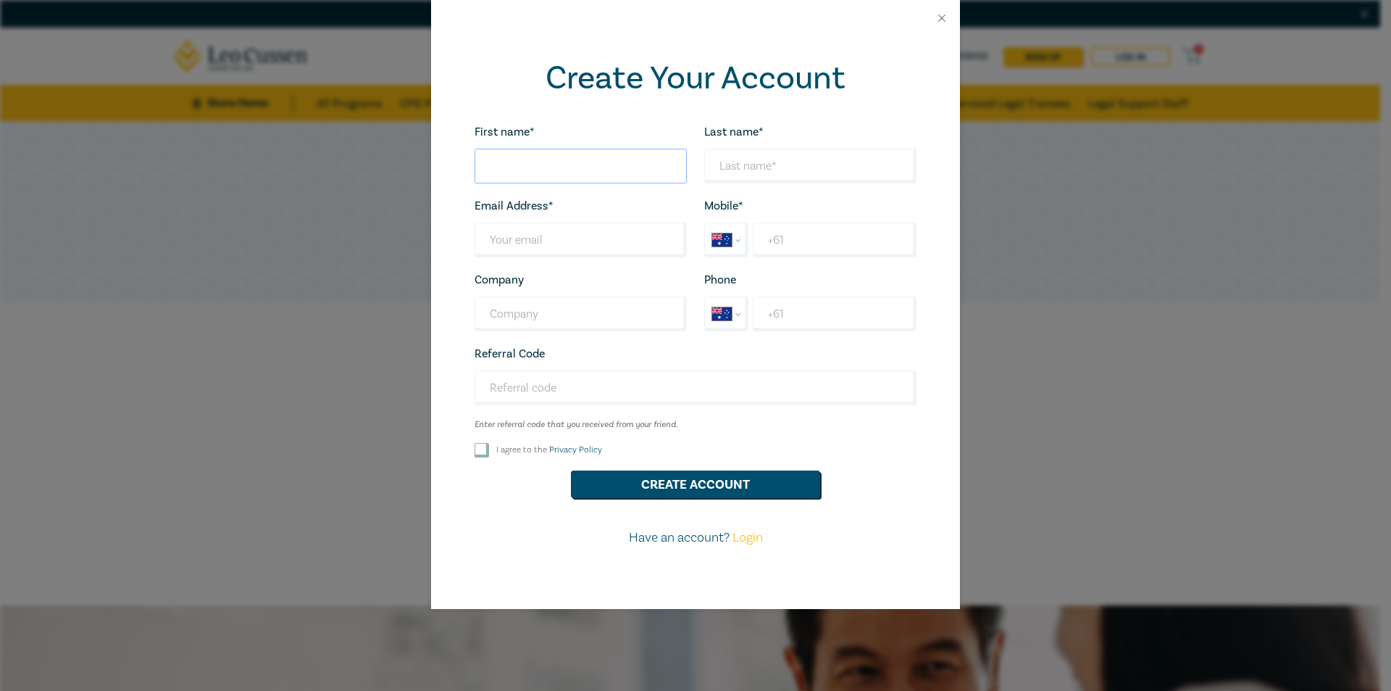
click at [574, 170] on input "First name*" at bounding box center [581, 166] width 212 height 35
type input "[PERSON_NAME]"
type input "Wain"
type input "[EMAIL_ADDRESS][DOMAIN_NAME]"
type input "[PERSON_NAME] & Associates Lawyers Pty Ltd - [GEOGRAPHIC_DATA], [GEOGRAPHIC_DAT…"
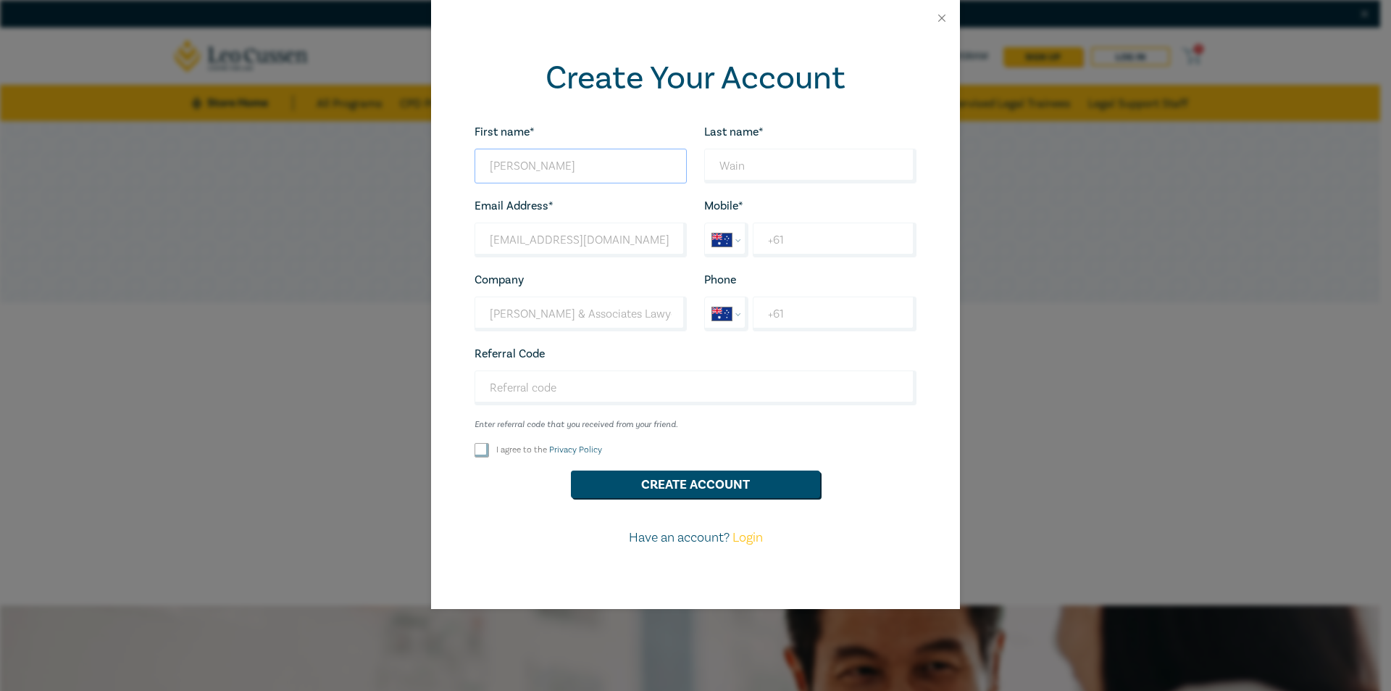
drag, startPoint x: 531, startPoint y: 159, endPoint x: 434, endPoint y: 159, distance: 97.1
click at [434, 159] on div "Create Your Account First name* Nicole Looks good! Last name* Wain Looks good! …" at bounding box center [695, 322] width 529 height 573
type input "Melissa"
type input "Melilli"
click at [480, 457] on input "I agree to the Privacy Policy" at bounding box center [482, 450] width 14 height 14
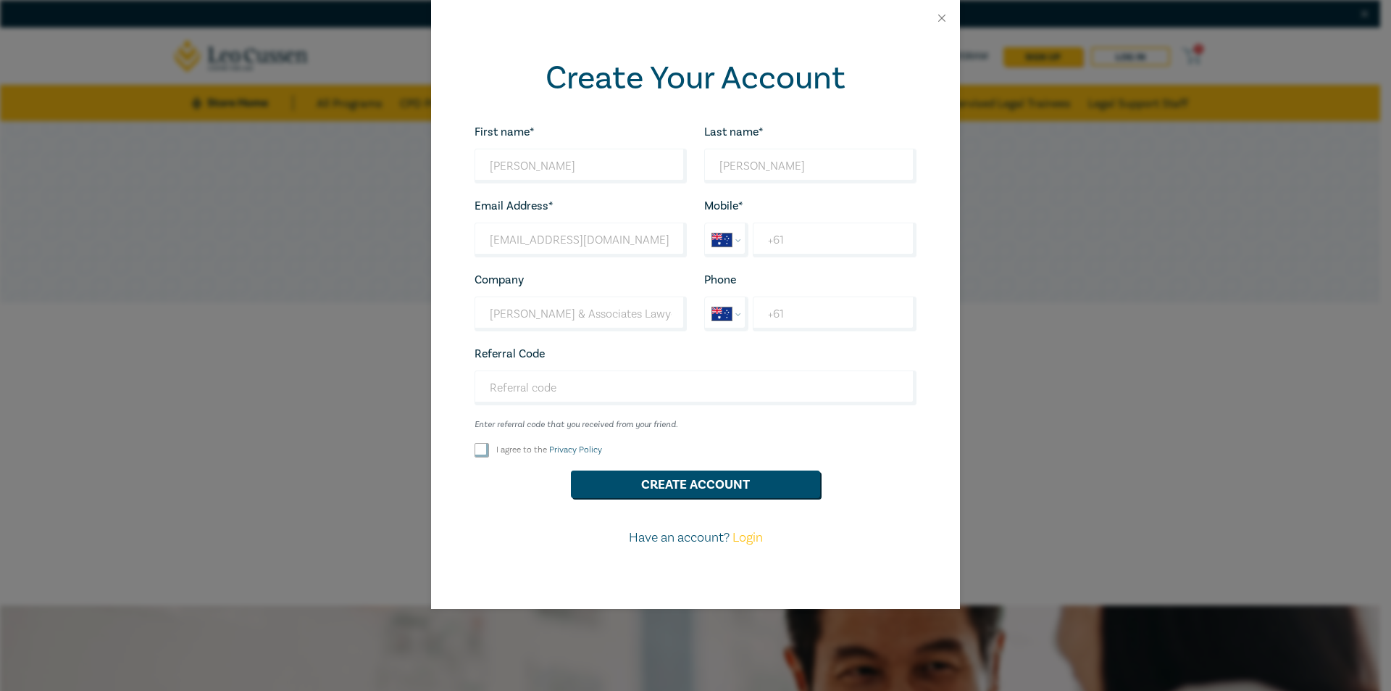
checkbox input "true"
click at [688, 494] on button "Create Account" at bounding box center [695, 484] width 249 height 28
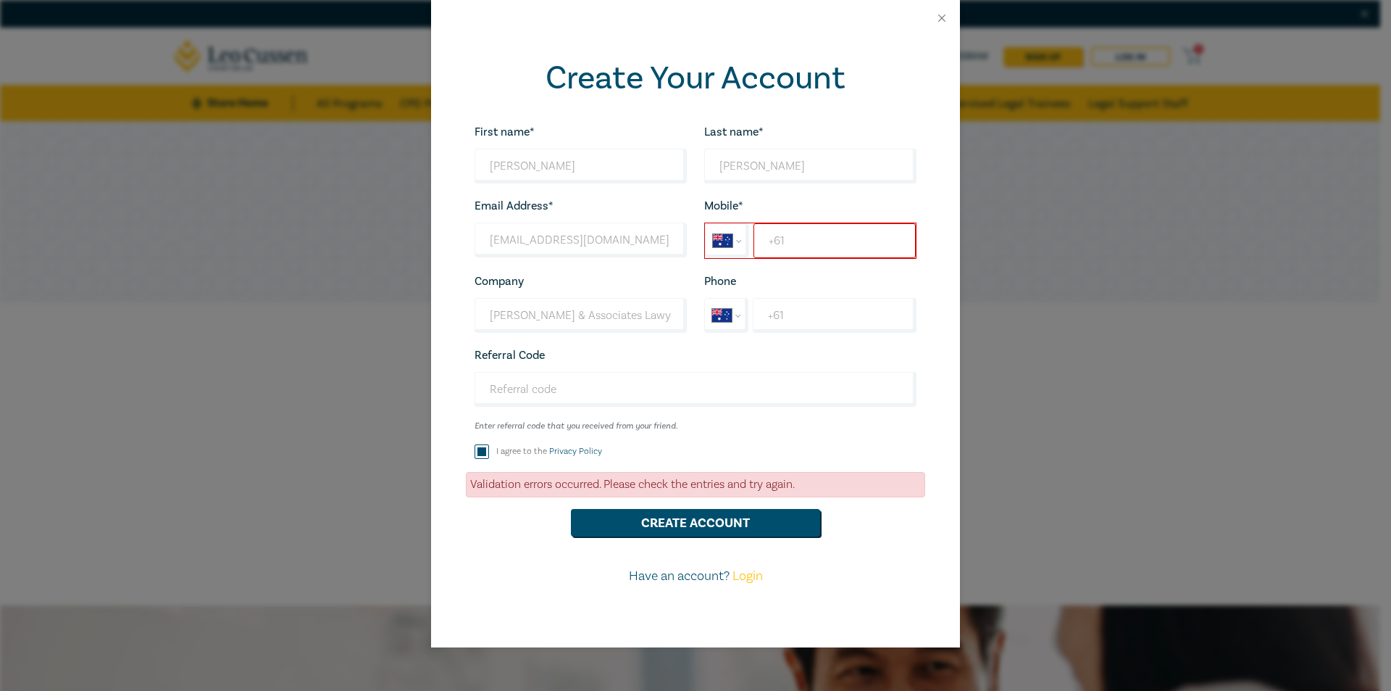
click at [785, 241] on input "+61" at bounding box center [835, 240] width 162 height 35
type input "+61 0418 747 868"
click at [942, 20] on button "Close" at bounding box center [942, 18] width 13 height 13
